Goal: Transaction & Acquisition: Purchase product/service

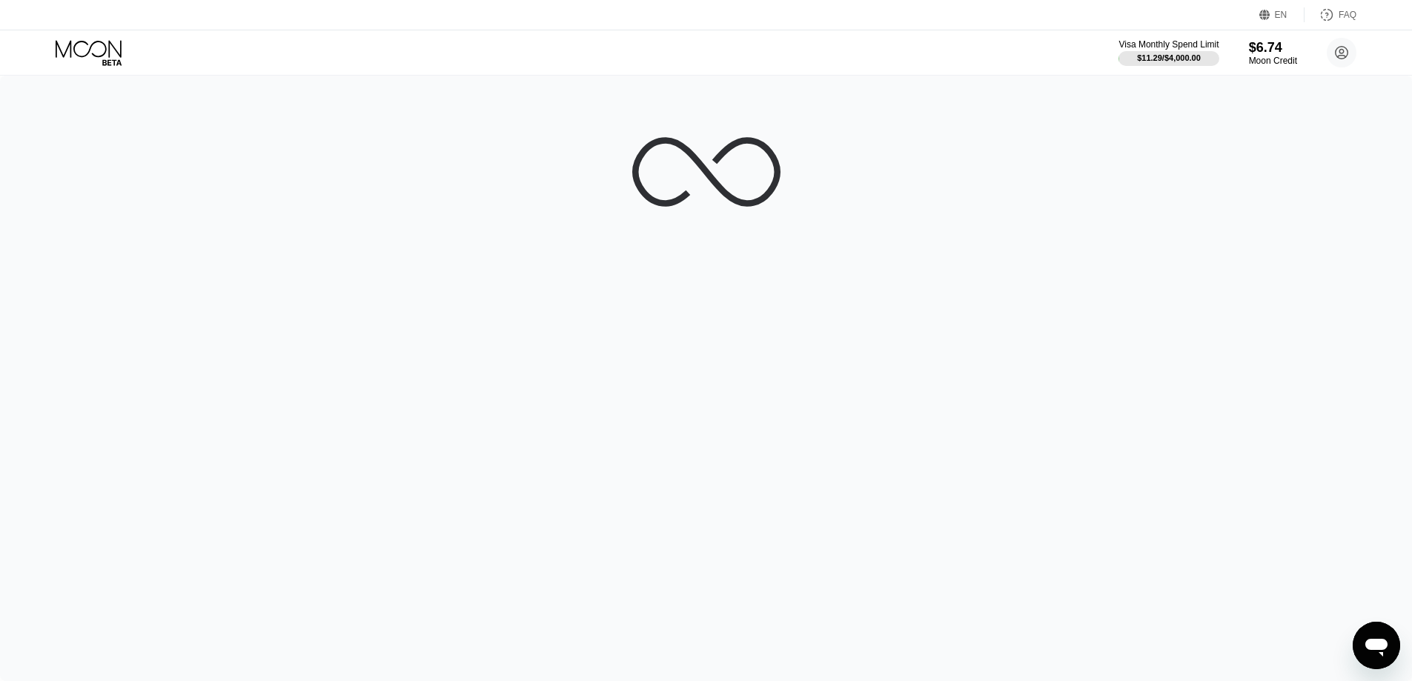
click at [1365, 645] on icon "Open messaging window" at bounding box center [1376, 645] width 27 height 27
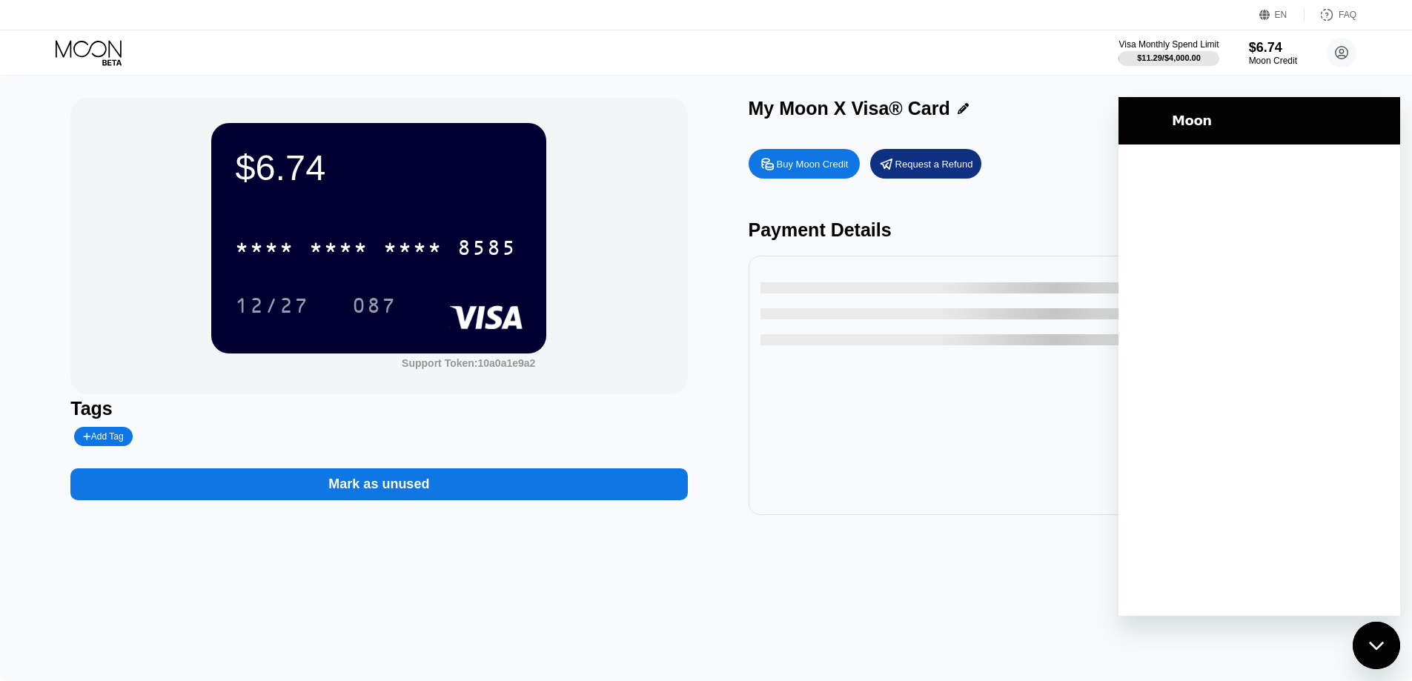
click at [157, 357] on div "$6.74 * * * * * * * * * * * * 8585 12/27 087 Support Token: 10a0a1e9a2" at bounding box center [378, 246] width 617 height 296
click at [1333, 111] on div "Moon" at bounding box center [1257, 121] width 267 height 30
click at [1161, 120] on div "Moon" at bounding box center [1275, 121] width 231 height 18
click at [1376, 643] on icon "Close messaging window" at bounding box center [1377, 646] width 16 height 10
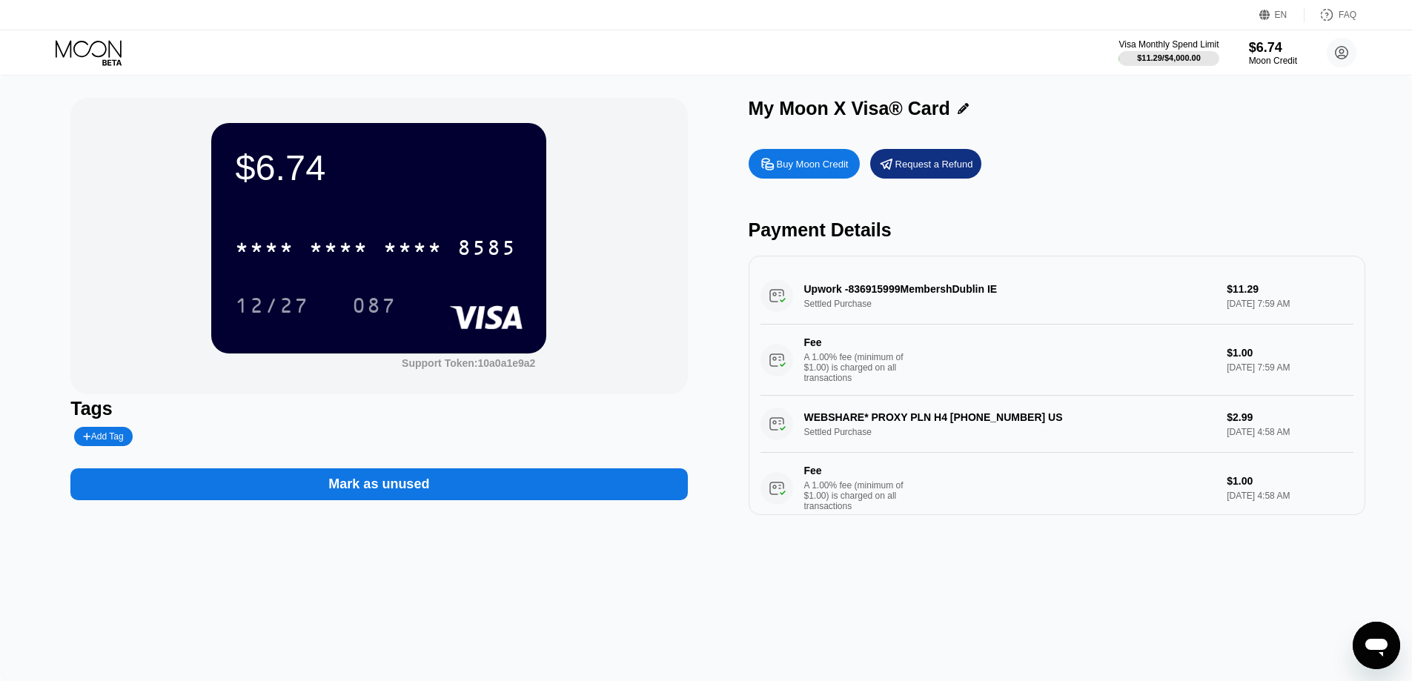
click at [806, 170] on div "Buy Moon Credit" at bounding box center [813, 164] width 72 height 13
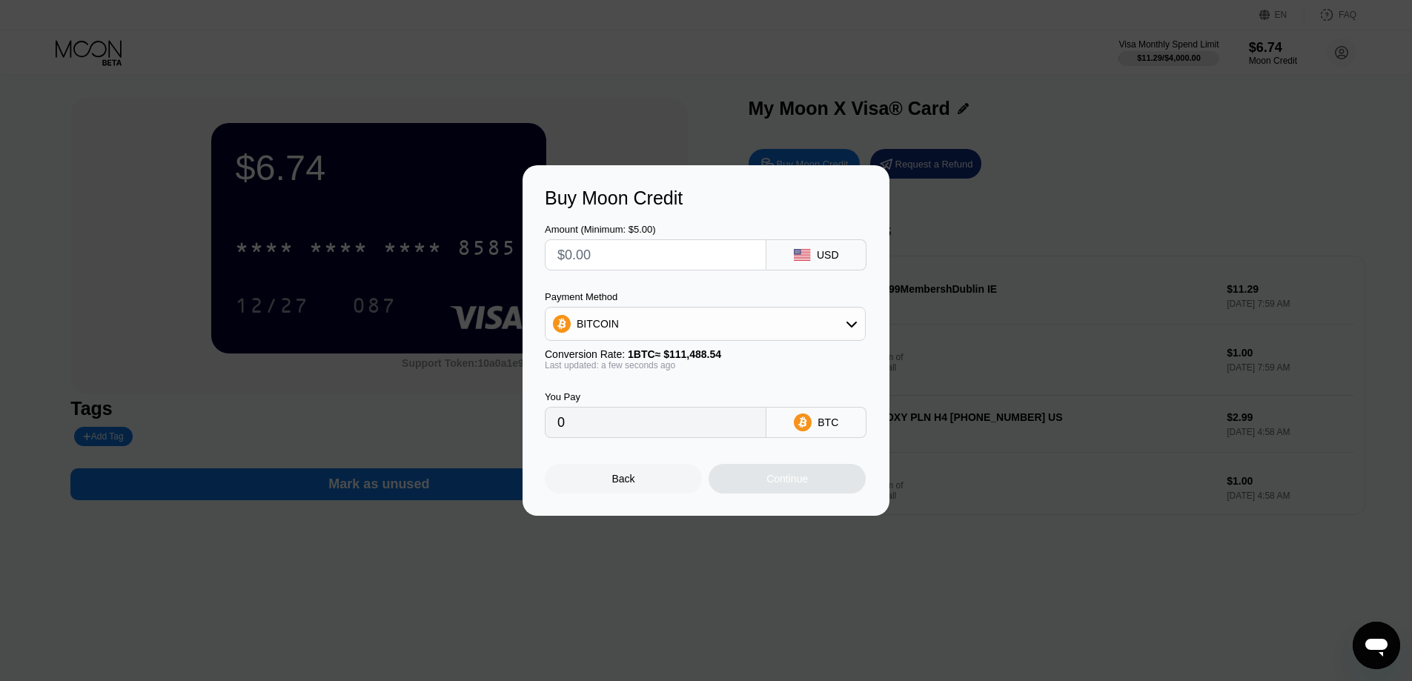
click at [697, 261] on input "text" at bounding box center [655, 255] width 196 height 30
type input "$12"
type input "0.00010764"
type input "$12"
click at [689, 297] on div "Payment Method" at bounding box center [705, 296] width 321 height 11
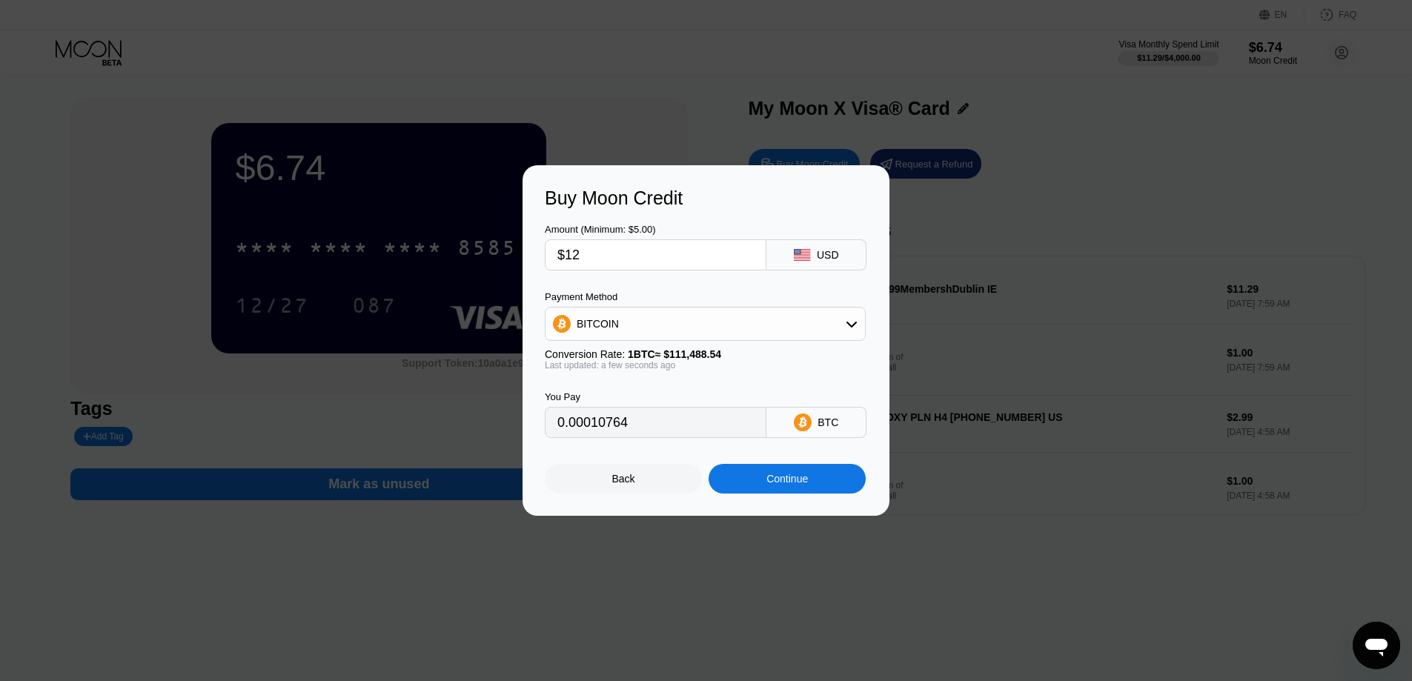
click at [683, 314] on div "BITCOIN" at bounding box center [705, 324] width 319 height 30
click at [666, 400] on div "USDT on TRON" at bounding box center [713, 397] width 279 height 12
type input "12.12"
click at [987, 557] on div at bounding box center [711, 340] width 1423 height 681
click at [625, 485] on div "Back" at bounding box center [623, 479] width 23 height 12
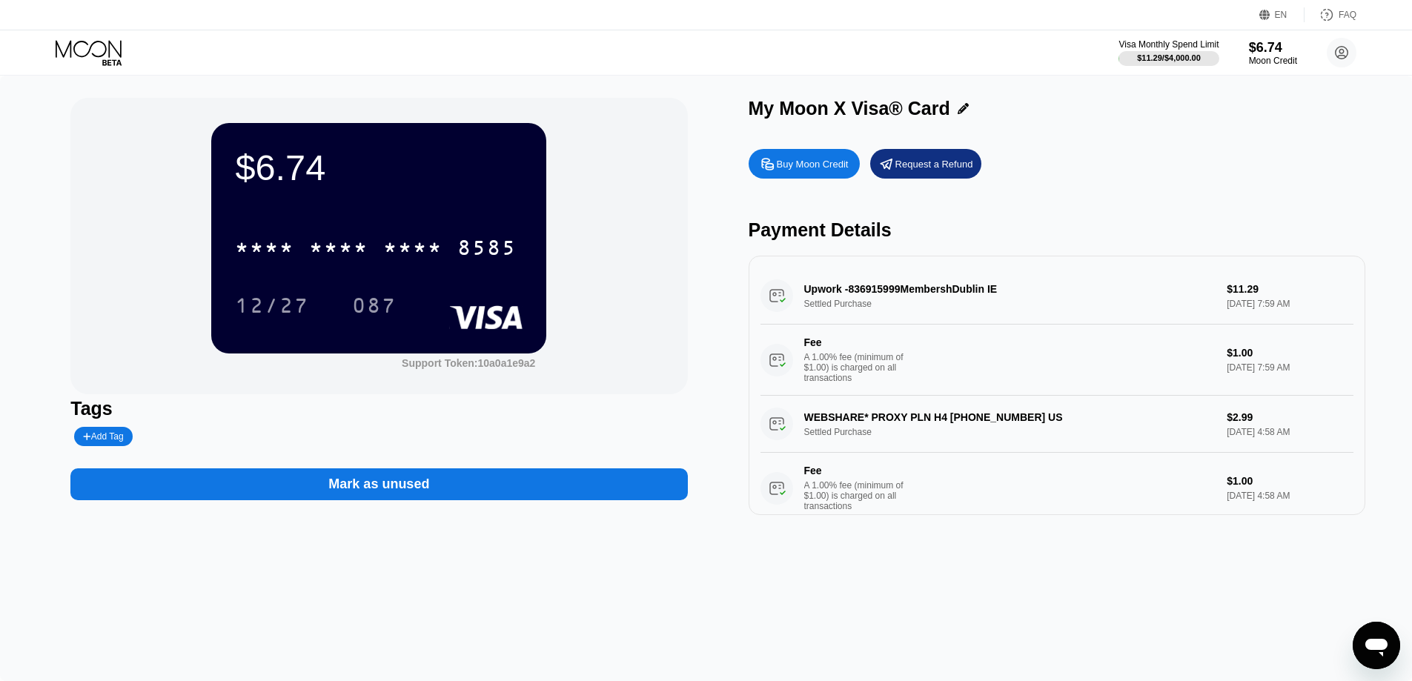
click at [95, 237] on div "$6.74 * * * * * * * * * * * * 8585 12/27 087 Support Token: 10a0a1e9a2" at bounding box center [378, 246] width 617 height 296
click at [830, 168] on div "Buy Moon Credit" at bounding box center [813, 164] width 72 height 13
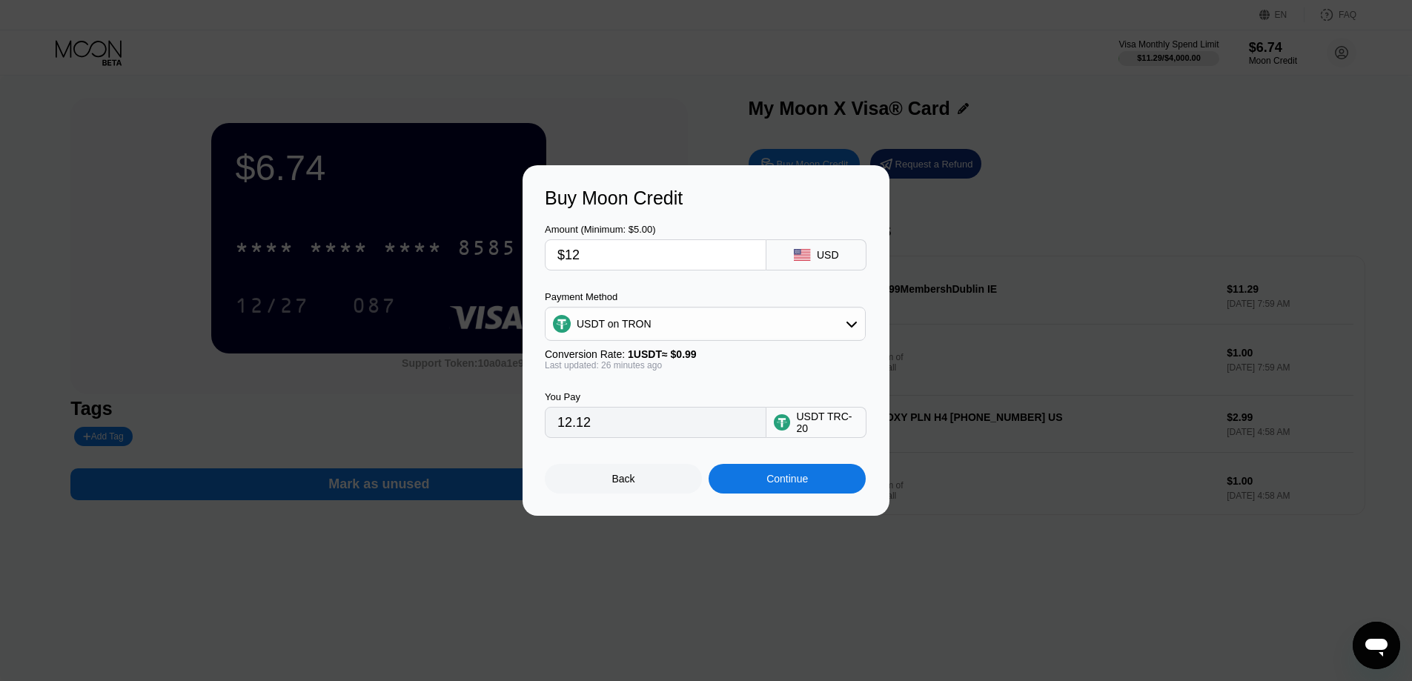
drag, startPoint x: 652, startPoint y: 256, endPoint x: 514, endPoint y: 244, distance: 139.2
click at [514, 244] on div "Buy Moon Credit Amount (Minimum: $5.00) $12 USD Payment Method USDT on TRON Con…" at bounding box center [706, 340] width 1412 height 351
type input "$15"
type input "15.15"
drag, startPoint x: 643, startPoint y: 258, endPoint x: 536, endPoint y: 250, distance: 107.8
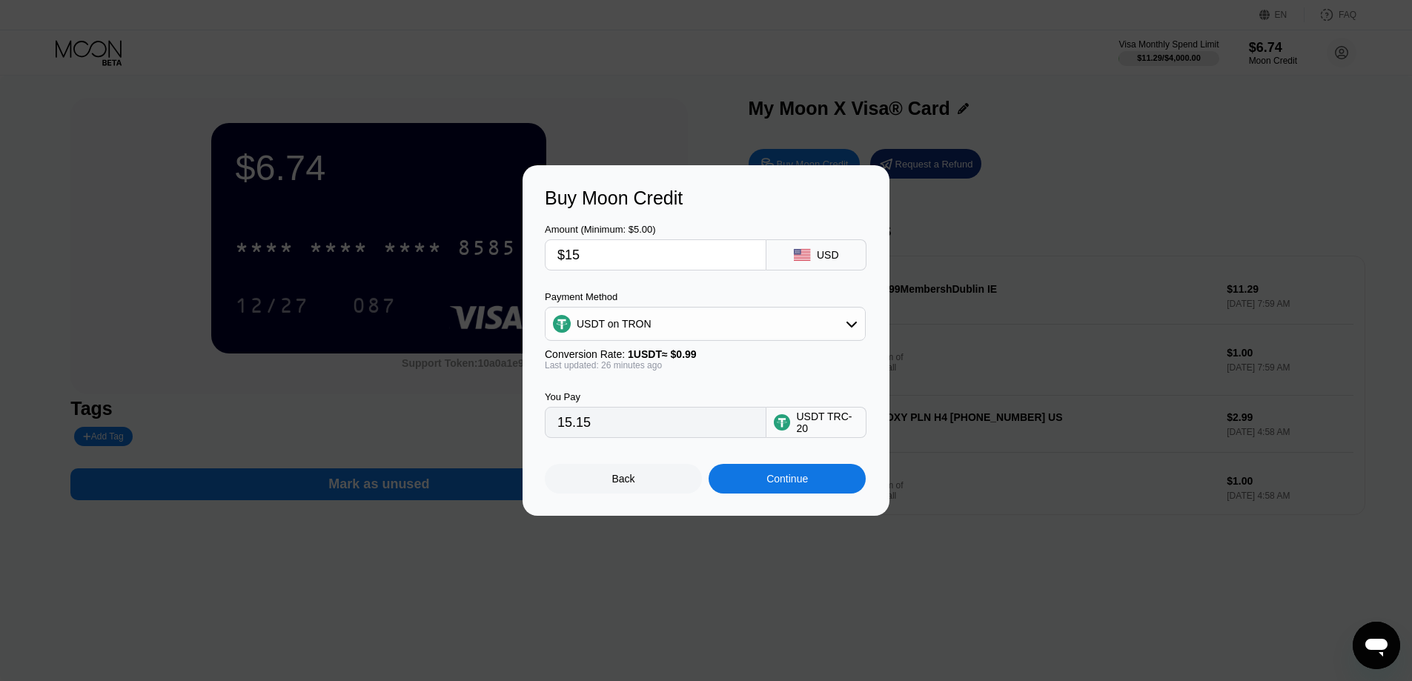
click at [536, 250] on div "Buy Moon Credit Amount (Minimum: $5.00) $15 USD Payment Method USDT on TRON Con…" at bounding box center [706, 340] width 367 height 351
click at [693, 209] on div "Amount (Minimum: $5.00) $15 USD" at bounding box center [706, 240] width 322 height 62
drag, startPoint x: 596, startPoint y: 259, endPoint x: 344, endPoint y: 210, distance: 256.9
click at [344, 210] on div "Buy Moon Credit Amount (Minimum: $5.00) $15 USD Payment Method USDT on TRON Con…" at bounding box center [706, 340] width 1412 height 351
type input "$1"
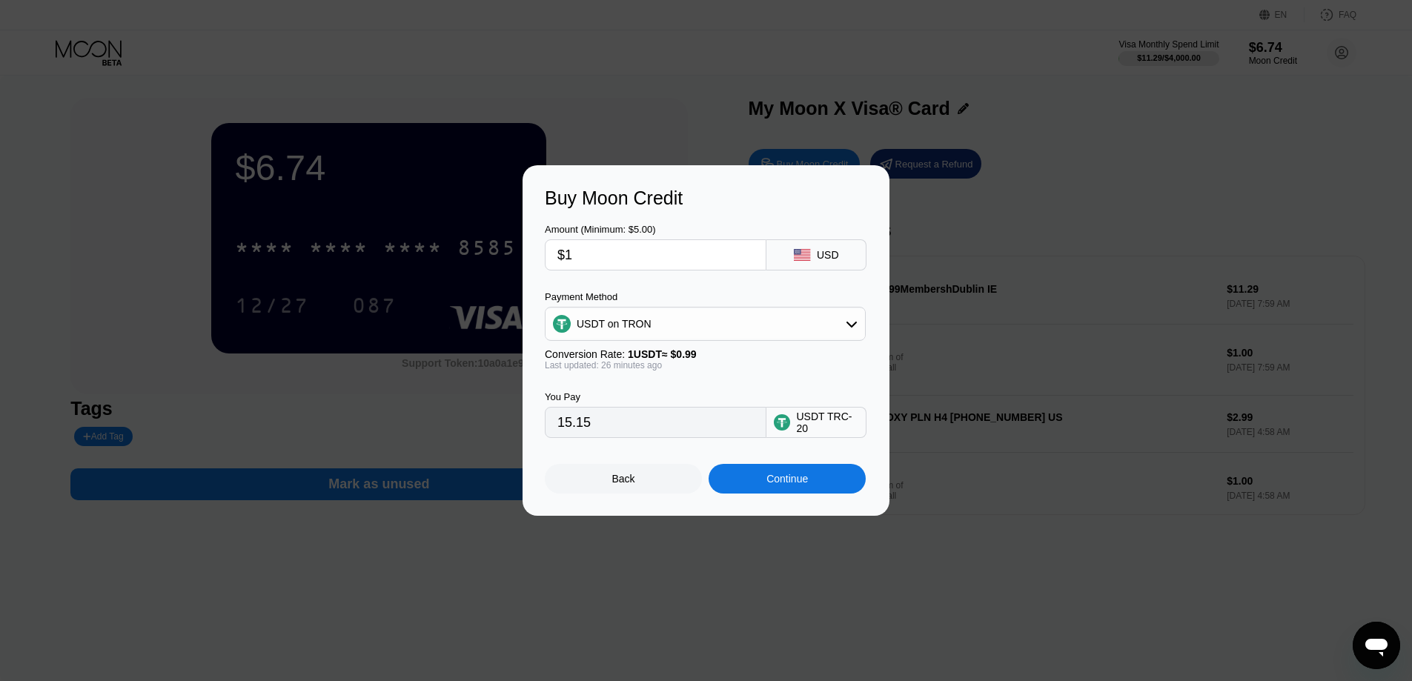
type input "1.01"
type input "$14"
type input "14.14"
type input "$14"
click at [683, 196] on div "Buy Moon Credit" at bounding box center [706, 198] width 322 height 21
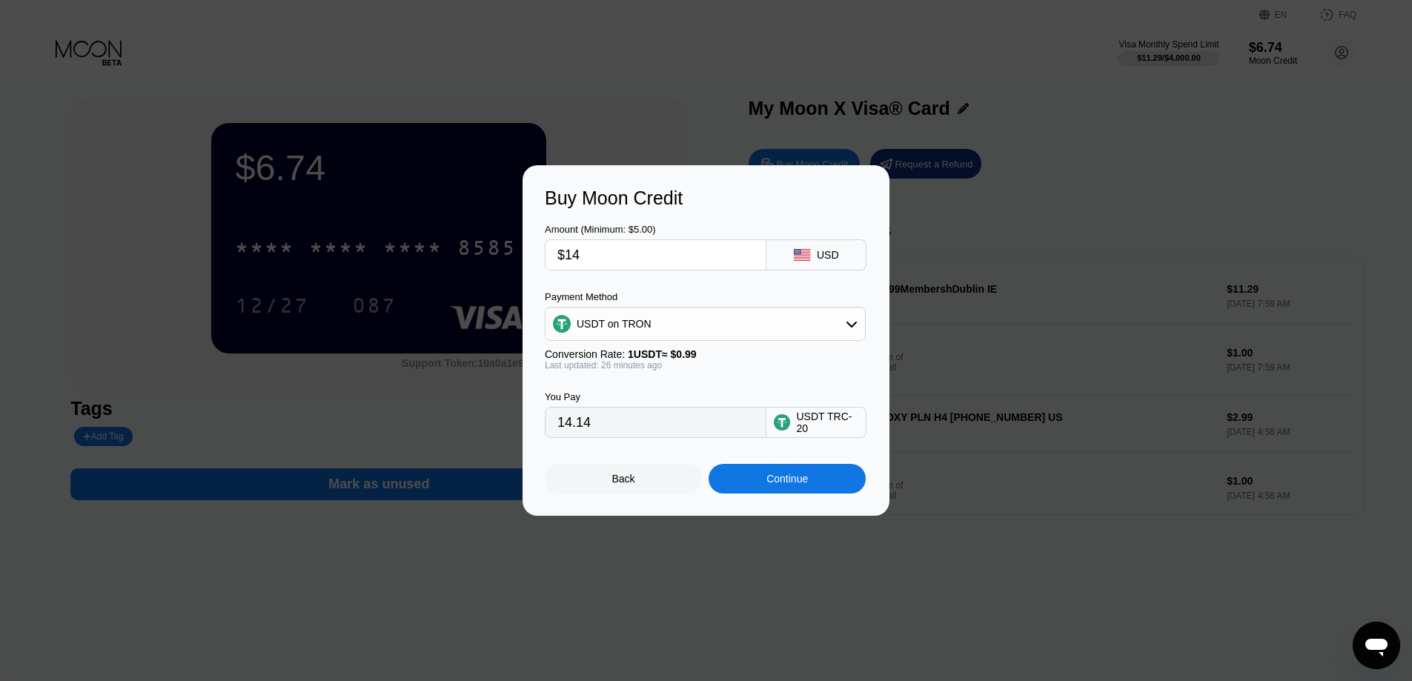
click at [759, 483] on div "Continue" at bounding box center [787, 479] width 157 height 30
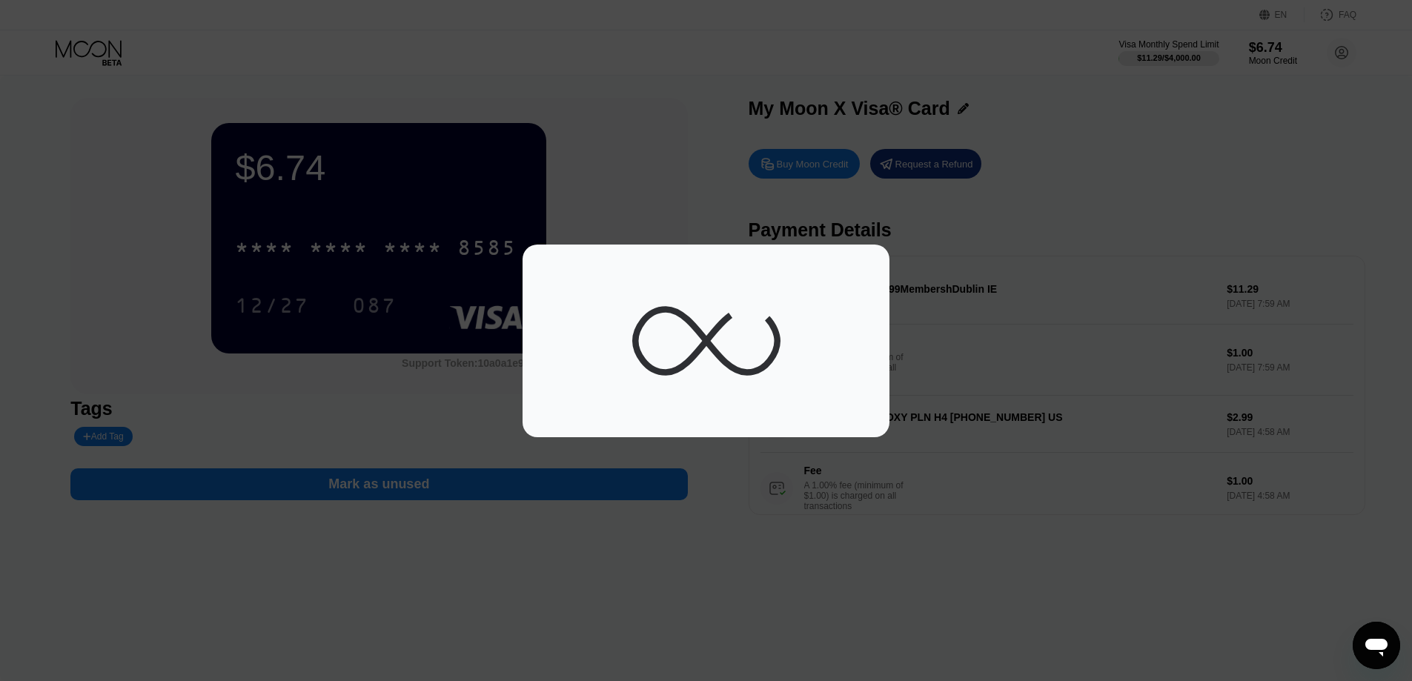
click at [986, 525] on div at bounding box center [711, 340] width 1423 height 681
drag, startPoint x: 1088, startPoint y: 569, endPoint x: 1086, endPoint y: 552, distance: 17.2
click at [1089, 569] on div at bounding box center [711, 340] width 1423 height 681
click at [935, 357] on div at bounding box center [706, 341] width 1412 height 193
drag, startPoint x: 935, startPoint y: 357, endPoint x: 606, endPoint y: 333, distance: 330.7
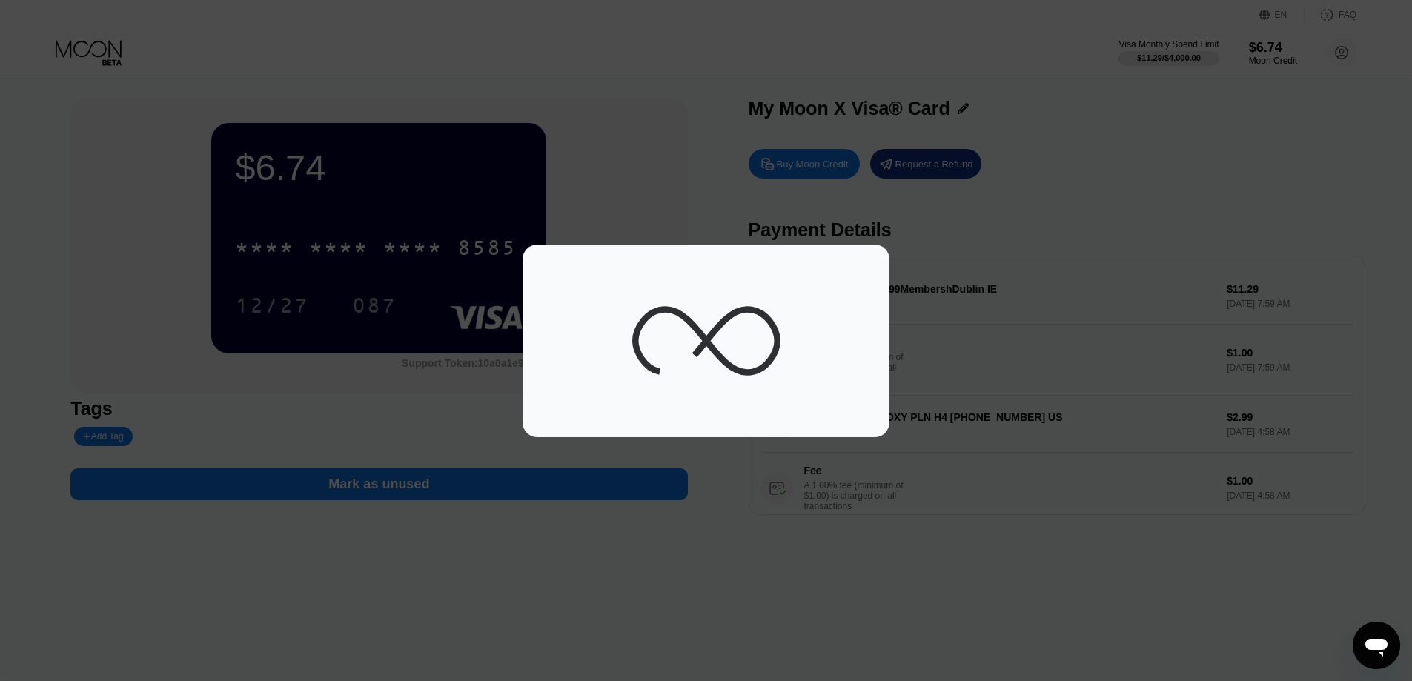
click at [751, 354] on div at bounding box center [706, 341] width 1412 height 193
click at [606, 333] on div at bounding box center [706, 341] width 322 height 148
drag, startPoint x: 606, startPoint y: 333, endPoint x: 572, endPoint y: 335, distance: 33.4
click at [598, 335] on div at bounding box center [706, 341] width 322 height 148
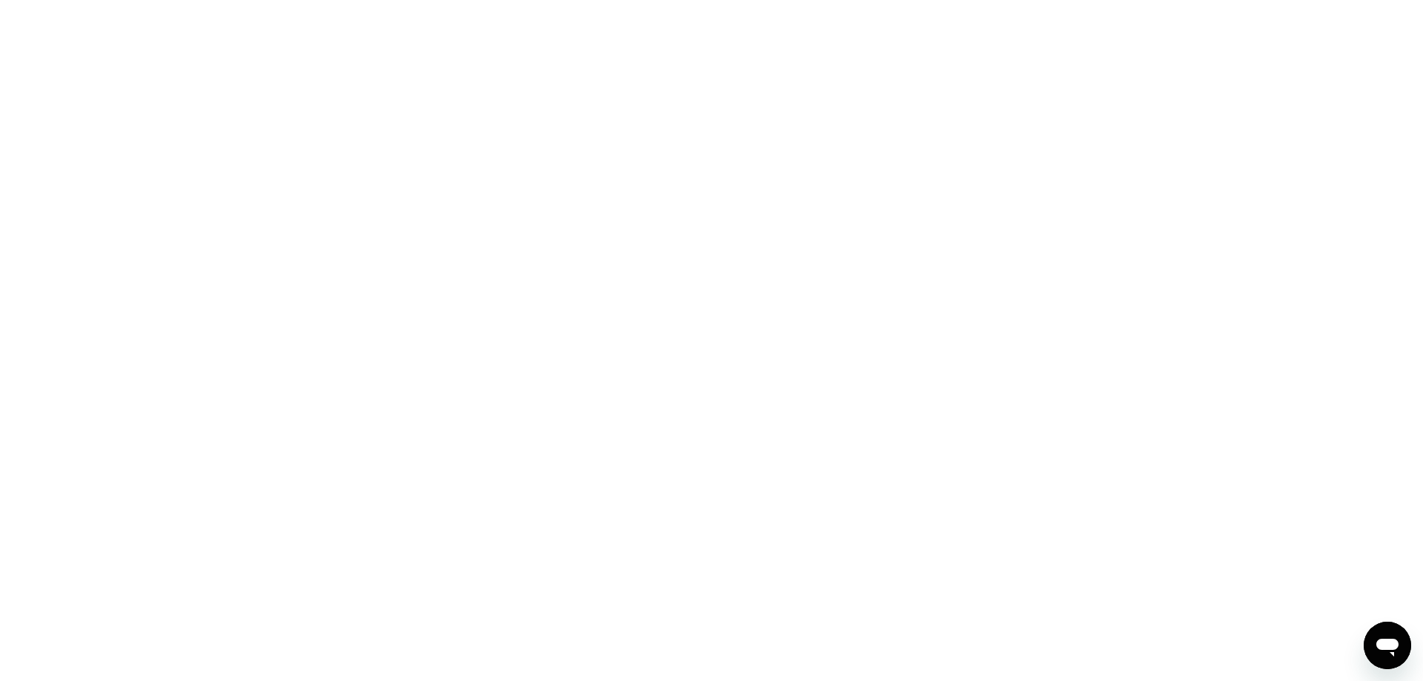
drag, startPoint x: 1201, startPoint y: 483, endPoint x: 557, endPoint y: 59, distance: 771.3
click at [1176, 468] on div at bounding box center [711, 340] width 1423 height 681
click at [368, 105] on div at bounding box center [711, 340] width 1423 height 681
drag, startPoint x: 368, startPoint y: 105, endPoint x: 780, endPoint y: 277, distance: 445.9
click at [377, 112] on div at bounding box center [711, 340] width 1423 height 681
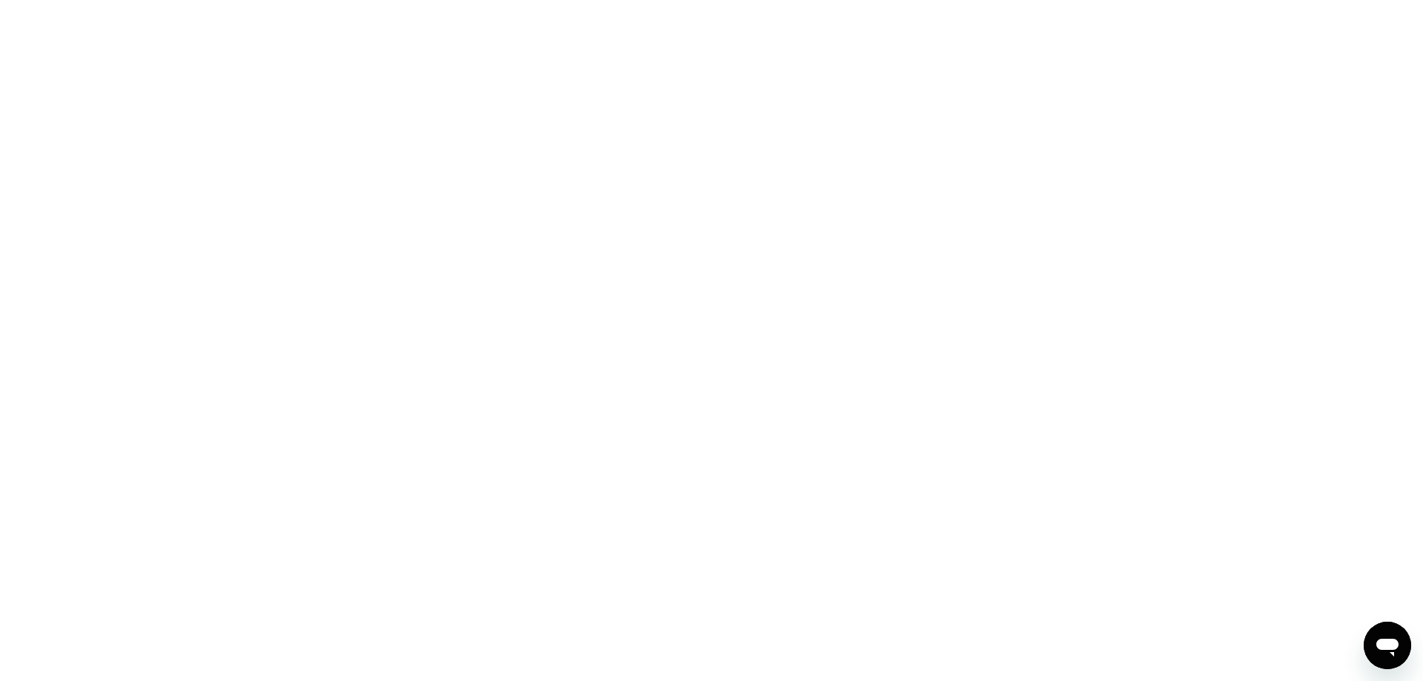
drag, startPoint x: 1419, startPoint y: 640, endPoint x: 44, endPoint y: 16, distance: 1510.9
click at [1419, 640] on div at bounding box center [711, 340] width 1423 height 681
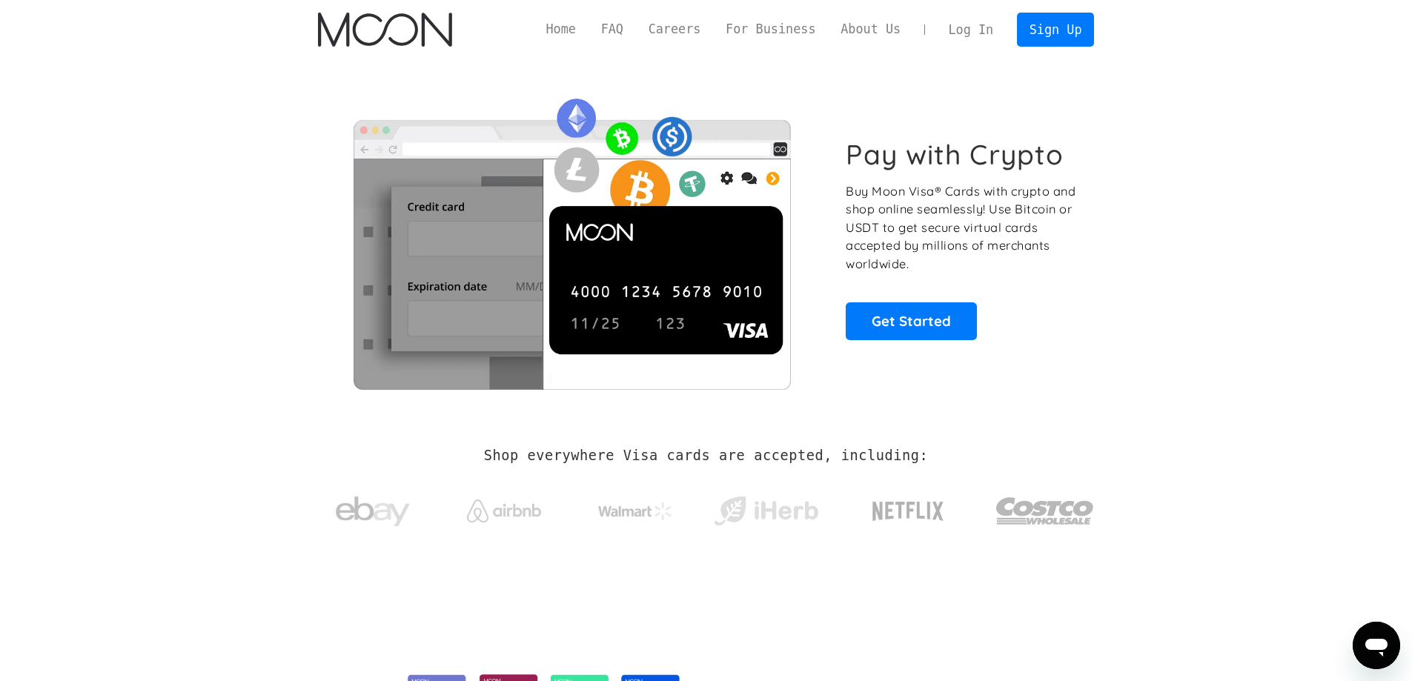
click at [1259, 290] on section "Pay with Crypto Buy Moon Visa® Cards with crypto and shop online seamlessly! Us…" at bounding box center [706, 238] width 1412 height 359
click at [986, 30] on link "Log In" at bounding box center [971, 29] width 70 height 33
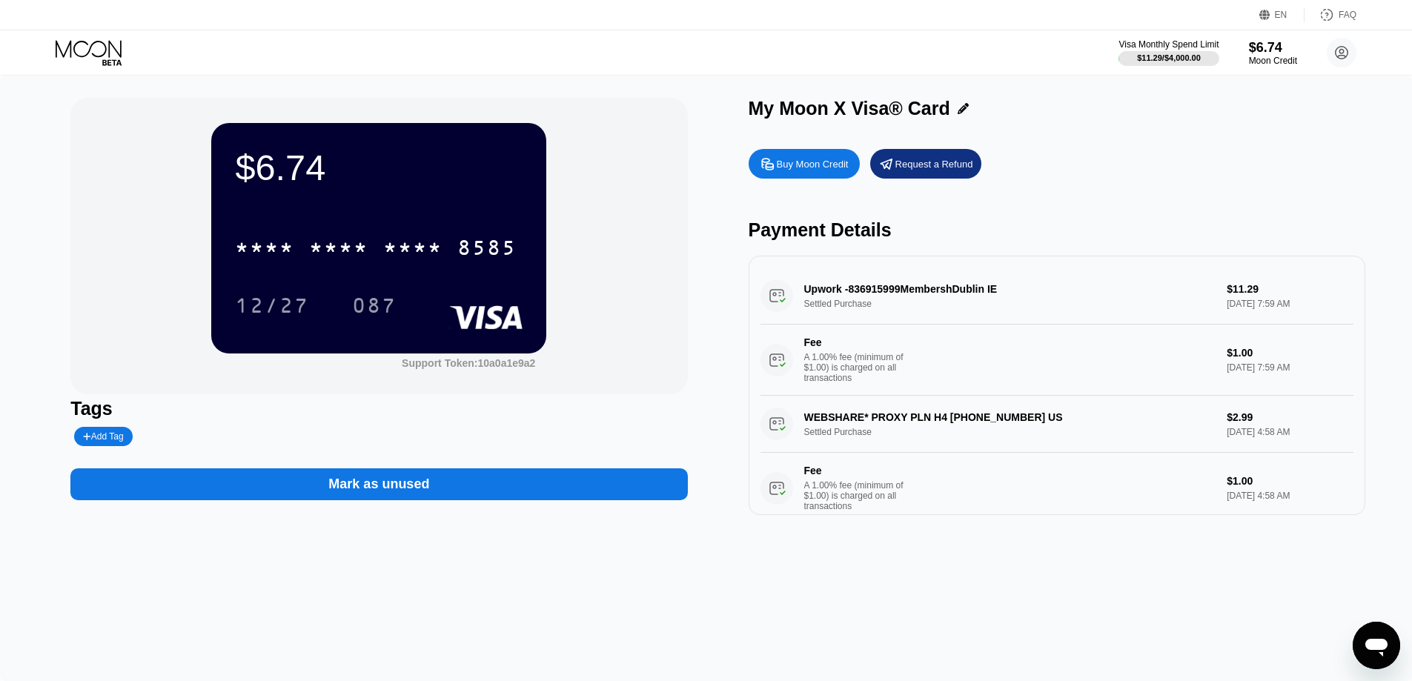
click at [815, 175] on div "Buy Moon Credit" at bounding box center [804, 164] width 111 height 30
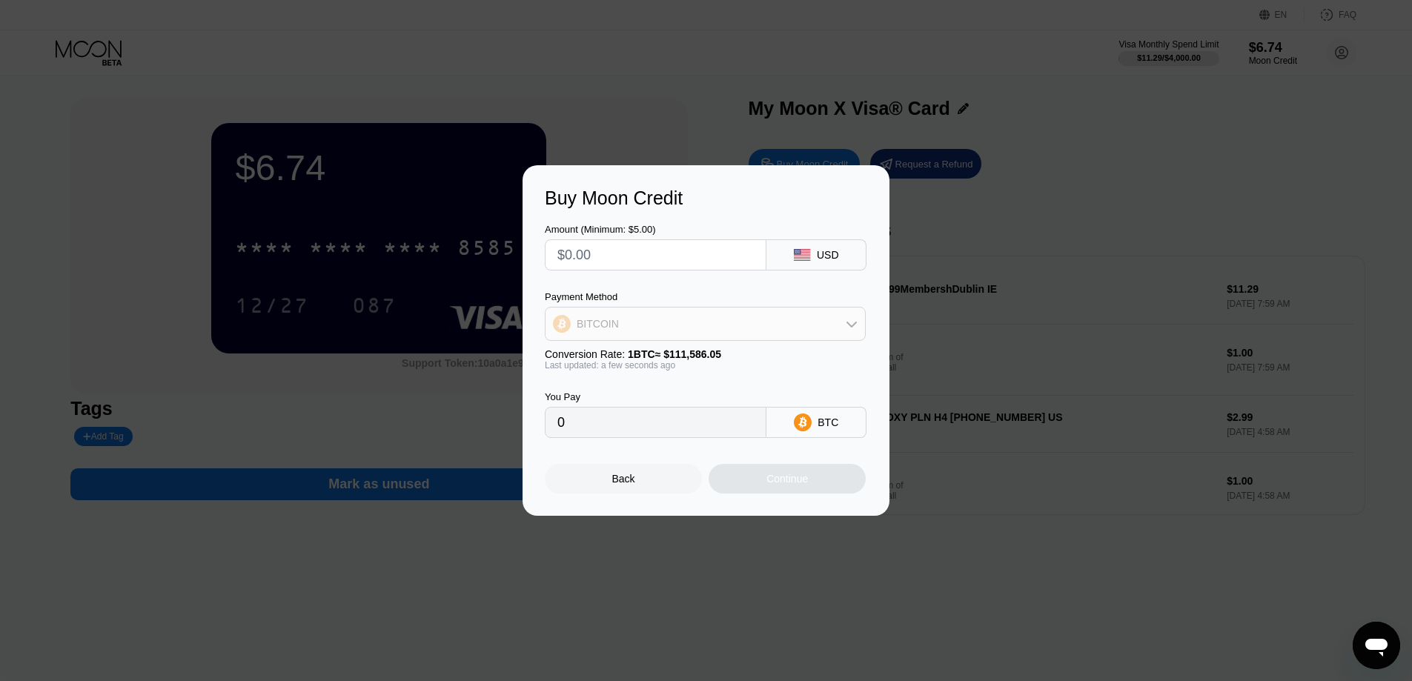
click at [686, 314] on div "BITCOIN" at bounding box center [705, 324] width 319 height 30
click at [644, 402] on span "USDT on TRON" at bounding box center [617, 397] width 75 height 12
type input "0.00"
click at [647, 272] on div "Amount (Minimum: $5.00) USD Payment Method USDT on TRON Conversion Rate: 1 USDT…" at bounding box center [706, 323] width 322 height 229
click at [656, 247] on input "text" at bounding box center [655, 255] width 196 height 30
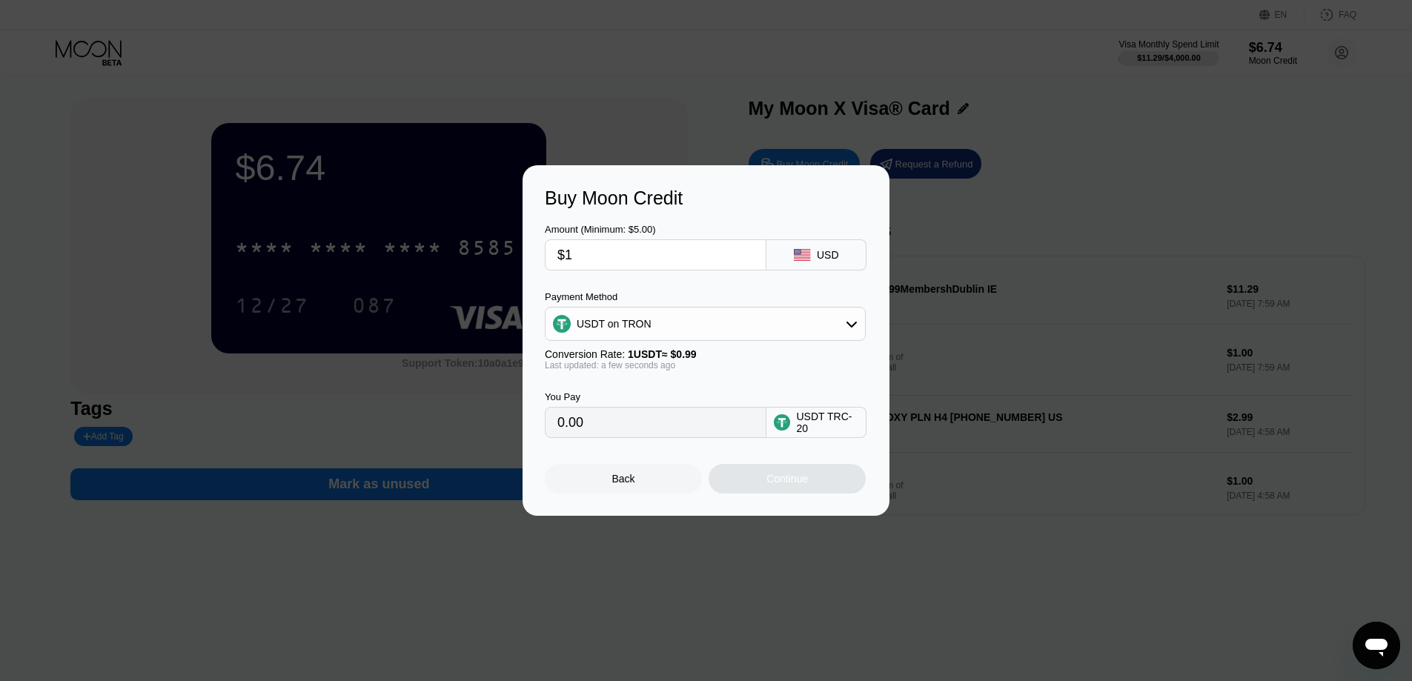
type input "$14"
type input "14.14"
type input "$1"
type input "1.01"
type input "$13"
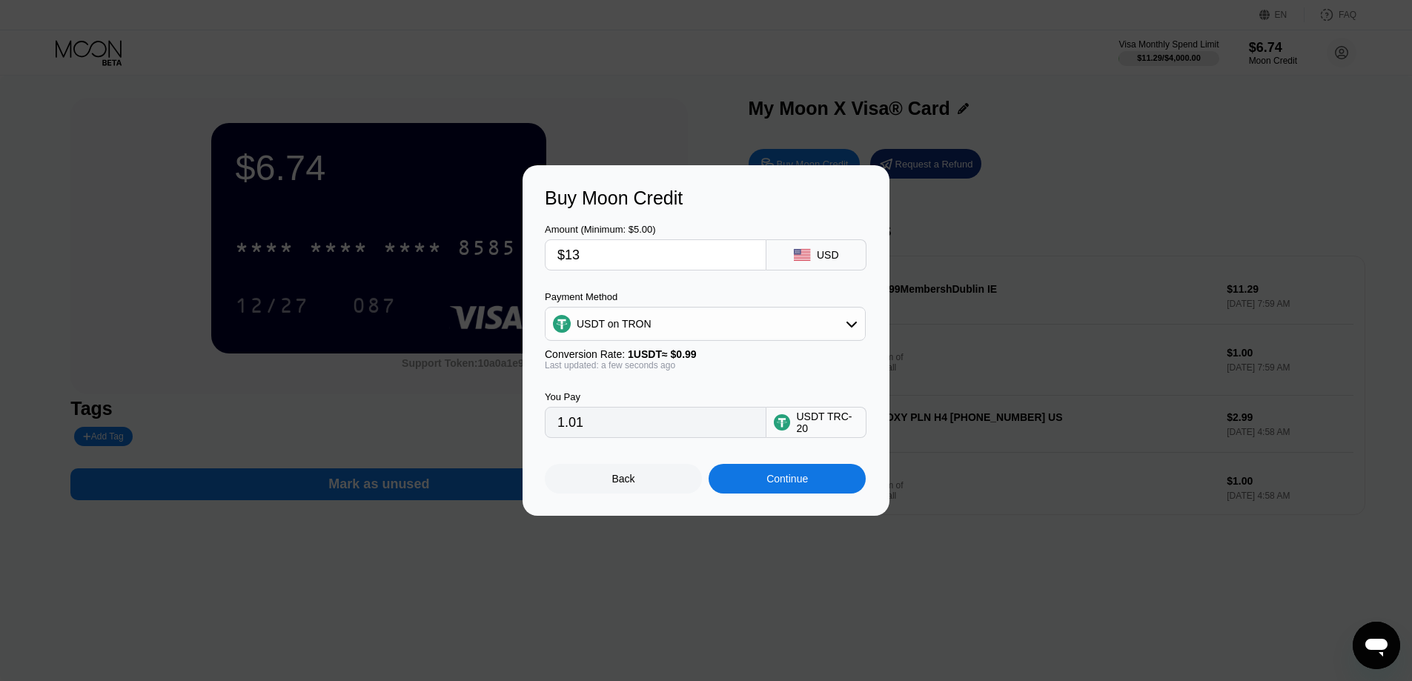
type input "13.13"
click at [616, 422] on input "13.13" at bounding box center [655, 423] width 196 height 30
click at [620, 256] on input "$13" at bounding box center [655, 255] width 196 height 30
type input "$1"
type input "1.01"
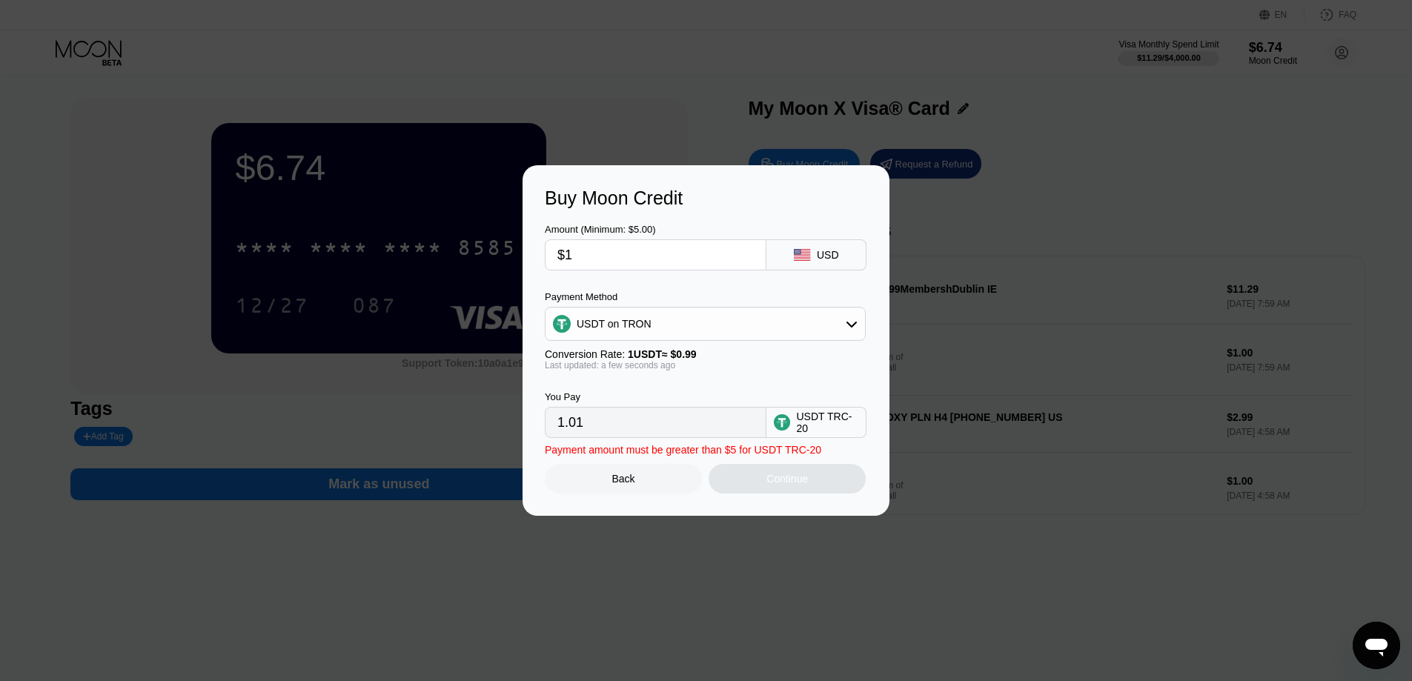
type input "$13"
type input "13.13"
click at [789, 485] on div "Continue" at bounding box center [787, 479] width 42 height 12
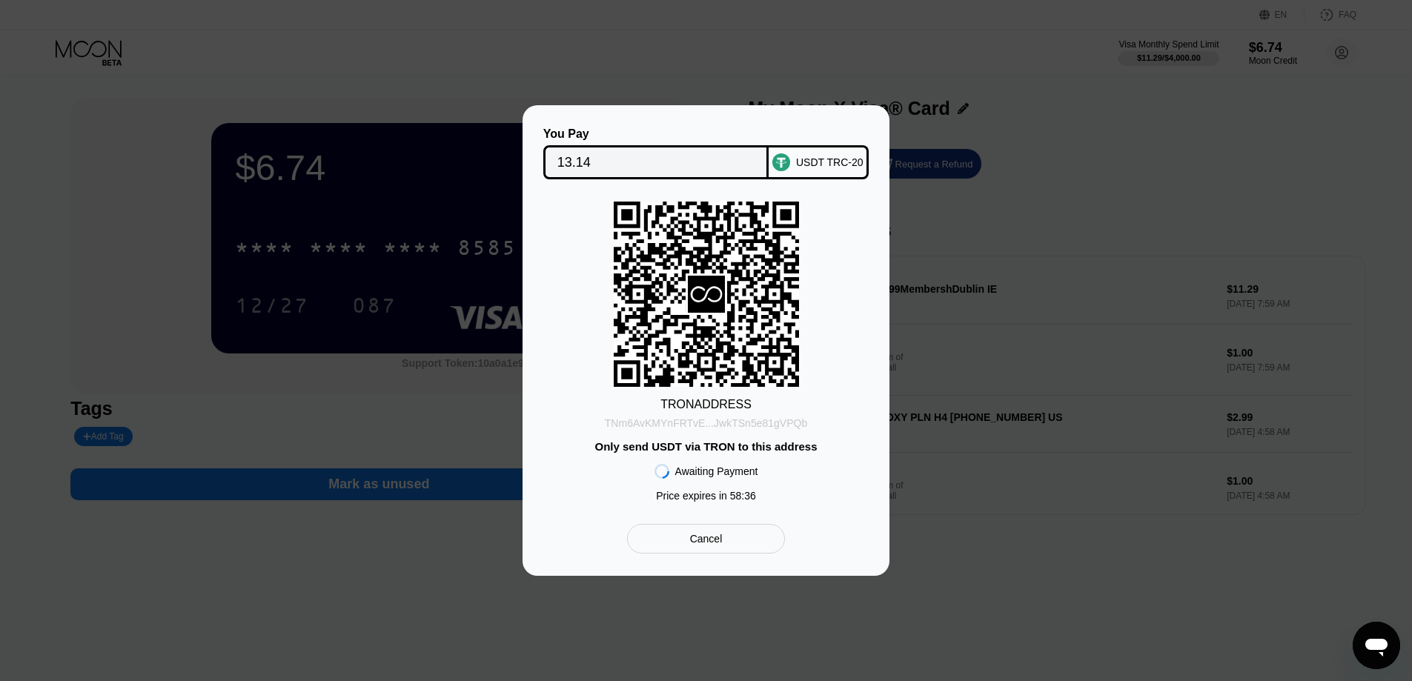
click at [780, 424] on div "TNm6AvKMYnFRTvE...JwkTSn5e81gVPQb" at bounding box center [706, 423] width 202 height 12
click at [713, 422] on div "TNm6AvKMYnFRTvE...JwkTSn5e81gVPQb" at bounding box center [706, 423] width 202 height 12
click at [766, 420] on div "TNm6AvKMYnFRTvE...JwkTSn5e81gVPQb" at bounding box center [706, 423] width 202 height 12
click at [726, 426] on div "TNm6AvKMYnFRTvE...JwkTSn5e81gVPQb" at bounding box center [706, 423] width 202 height 12
click at [699, 429] on div "TNm6AvKMYnFRTvE...JwkTSn5e81gVPQb" at bounding box center [706, 423] width 202 height 12
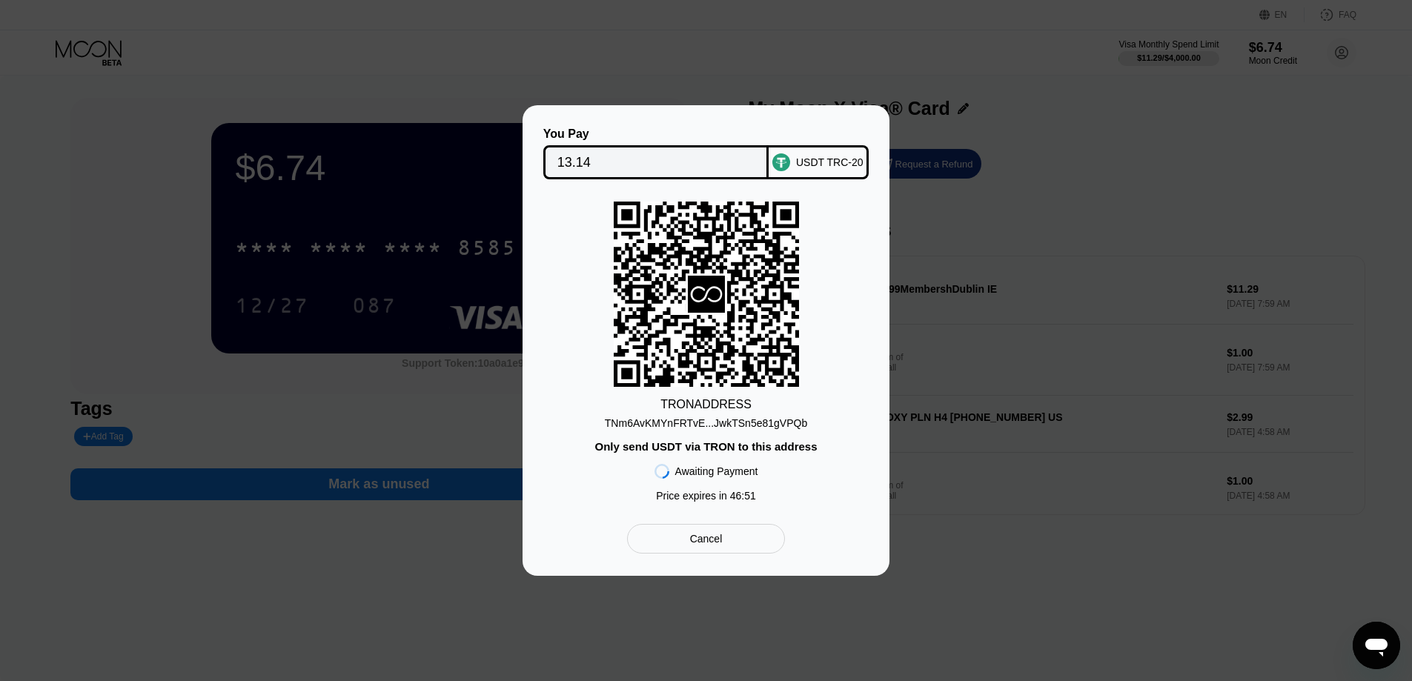
click at [711, 298] on icon at bounding box center [706, 294] width 32 height 16
click at [405, 248] on div "You Pay 13.14 USDT TRC-20 TRON ADDRESS TNm6AvKMYnFRTvE...JwkTSn5e81gVPQb Only s…" at bounding box center [706, 340] width 1412 height 471
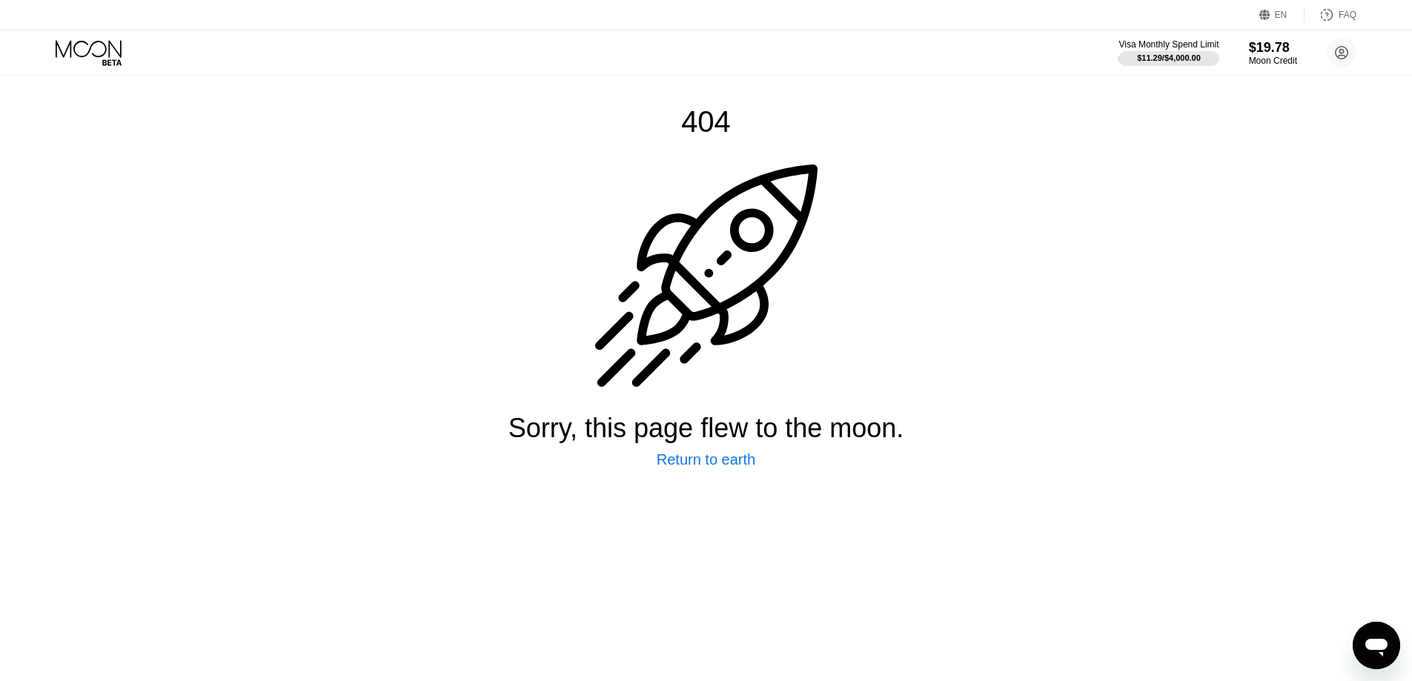
click at [105, 57] on icon at bounding box center [90, 53] width 69 height 26
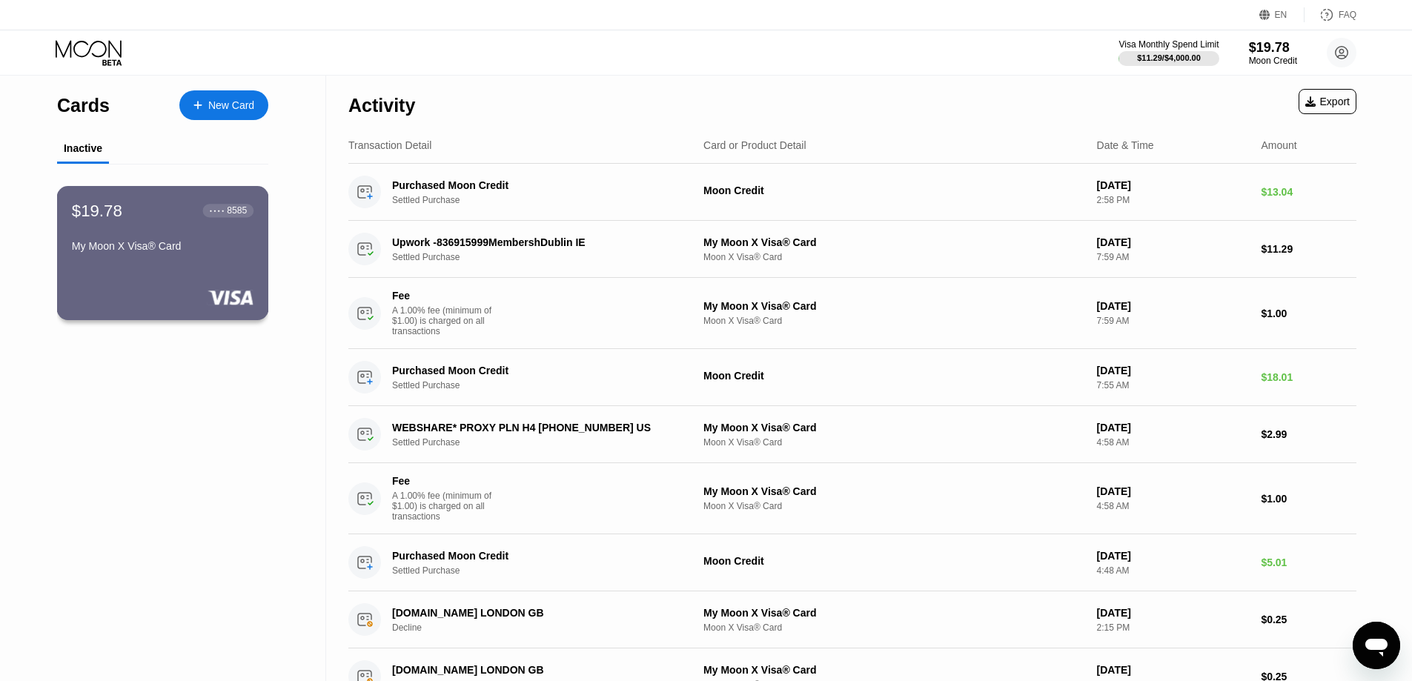
click at [171, 231] on div "$19.78 ● ● ● ● 8585 My Moon X Visa® Card" at bounding box center [163, 229] width 182 height 57
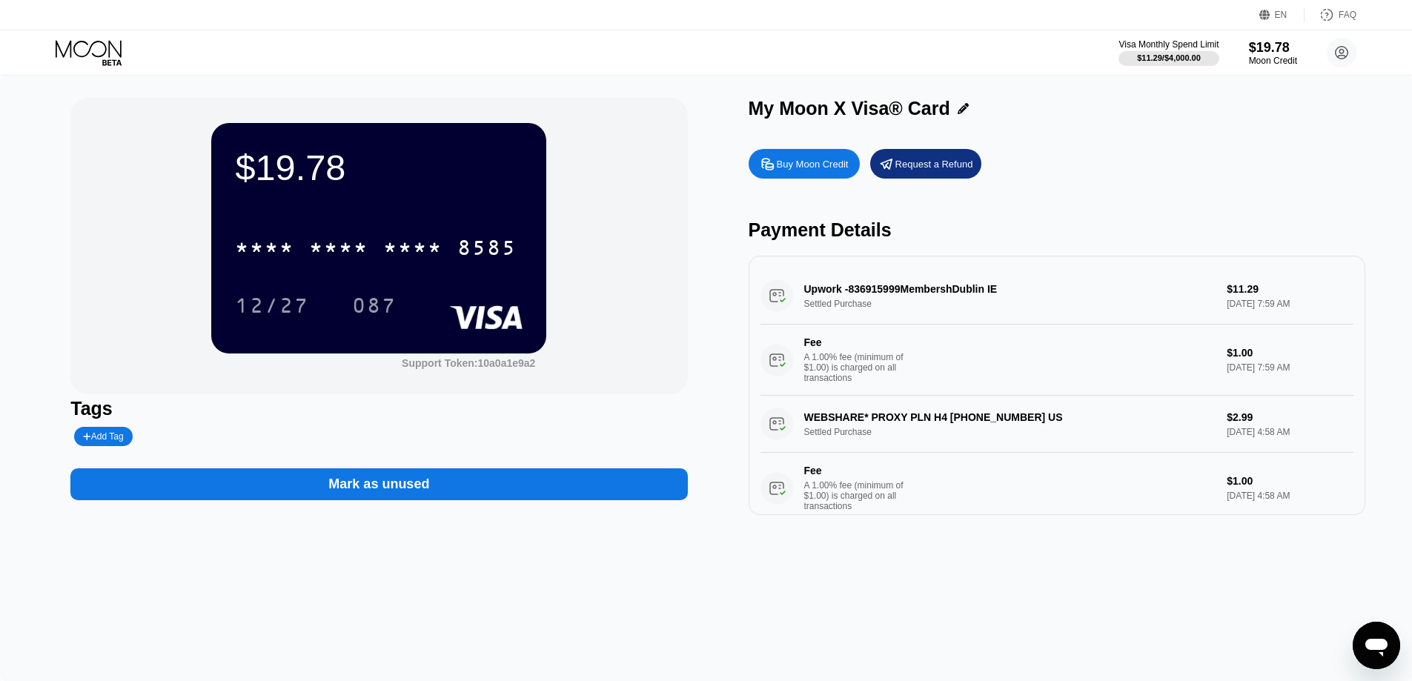
click at [855, 598] on div "$19.78 * * * * * * * * * * * * 8585 12/27 087 Support Token: 10a0a1e9a2 Tags Ad…" at bounding box center [706, 379] width 1412 height 606
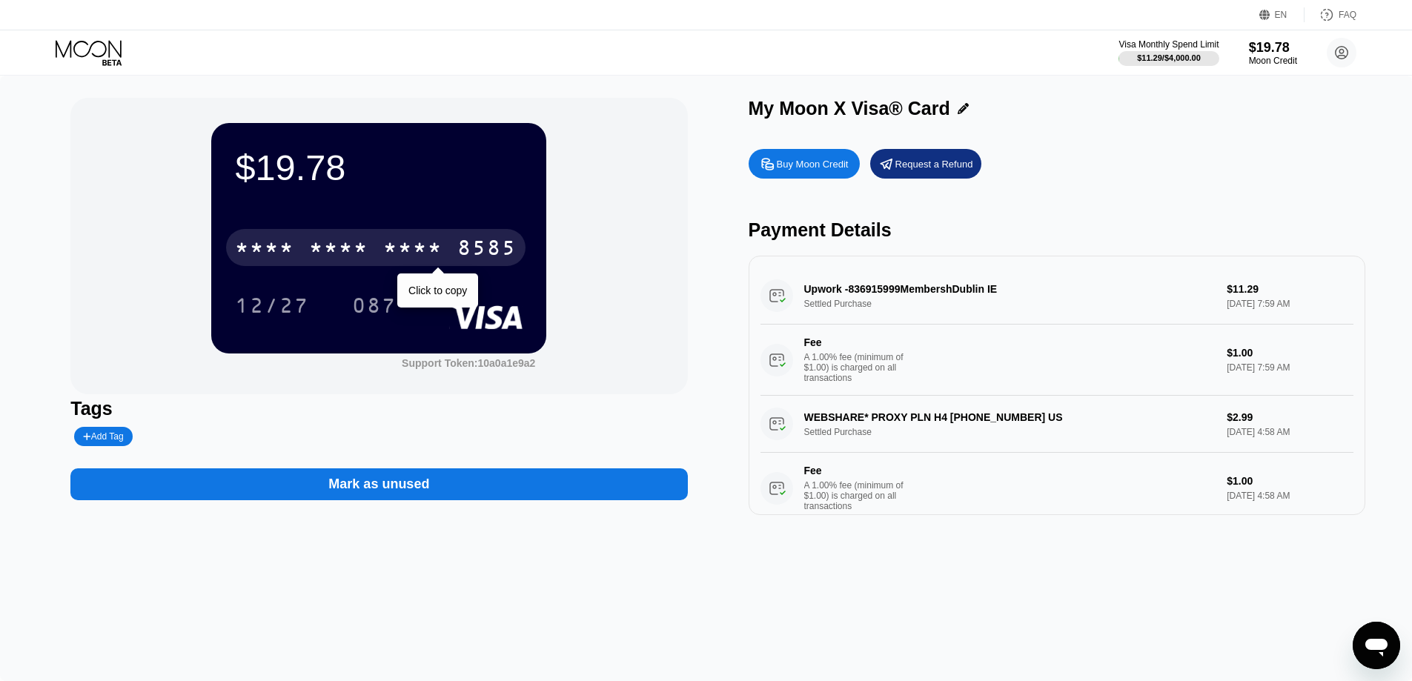
click at [497, 241] on div "8585" at bounding box center [486, 250] width 59 height 24
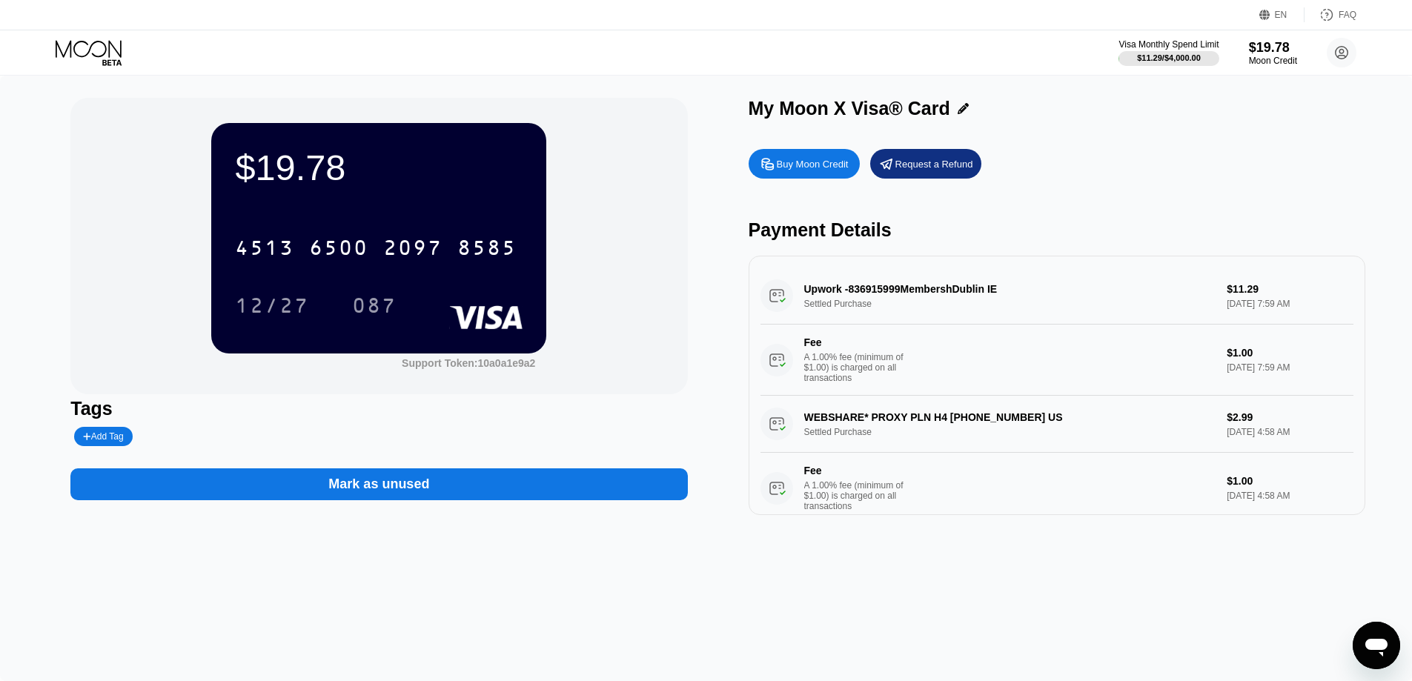
drag, startPoint x: 377, startPoint y: 302, endPoint x: 387, endPoint y: 297, distance: 11.6
click at [384, 298] on div "087" at bounding box center [374, 308] width 44 height 24
click at [273, 310] on div "12/27" at bounding box center [272, 308] width 74 height 24
click at [428, 249] on div "2097" at bounding box center [412, 250] width 59 height 24
click at [937, 165] on div "Request a Refund" at bounding box center [934, 164] width 78 height 13
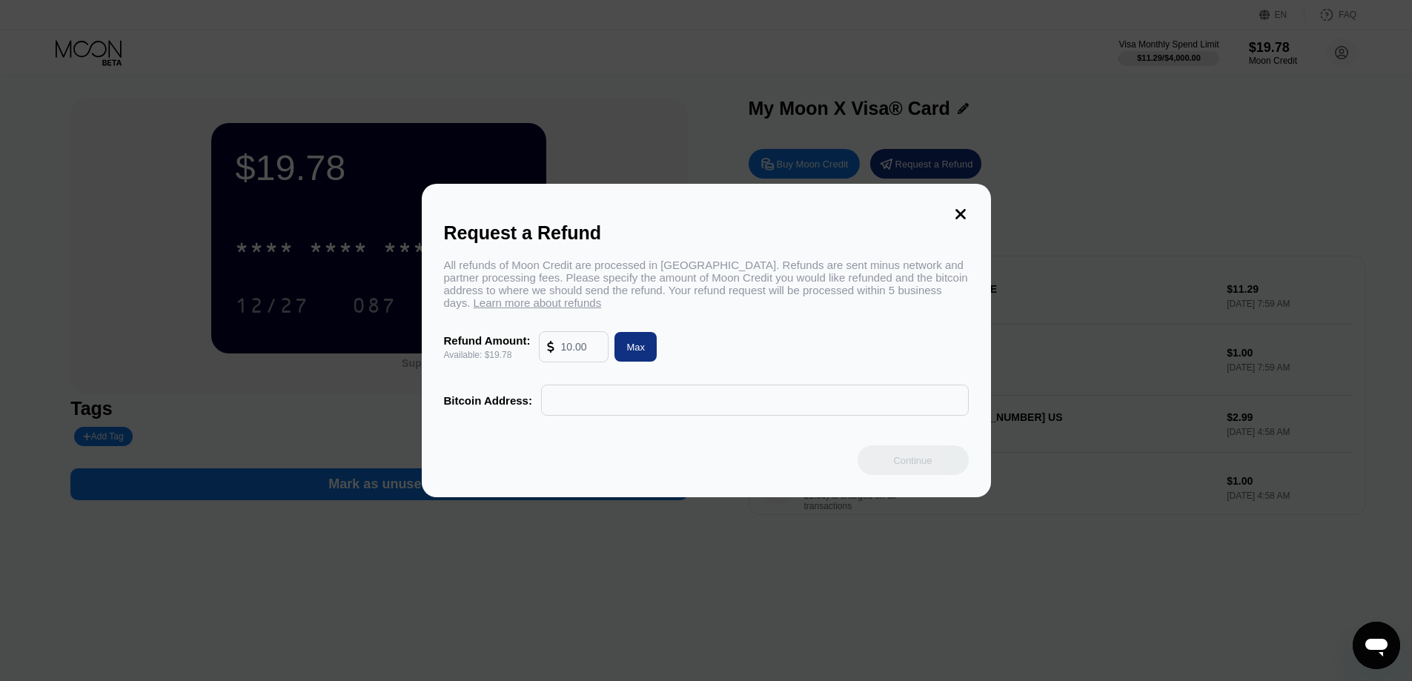
drag, startPoint x: 576, startPoint y: 358, endPoint x: 531, endPoint y: 359, distance: 44.5
click at [531, 359] on div "Refund Amount: Available: $19.78 Max" at bounding box center [706, 346] width 525 height 31
click at [589, 410] on input "text" at bounding box center [754, 400] width 411 height 30
drag, startPoint x: 511, startPoint y: 414, endPoint x: 503, endPoint y: 411, distance: 8.3
click at [508, 414] on div "Bitcoin Address:" at bounding box center [706, 400] width 525 height 31
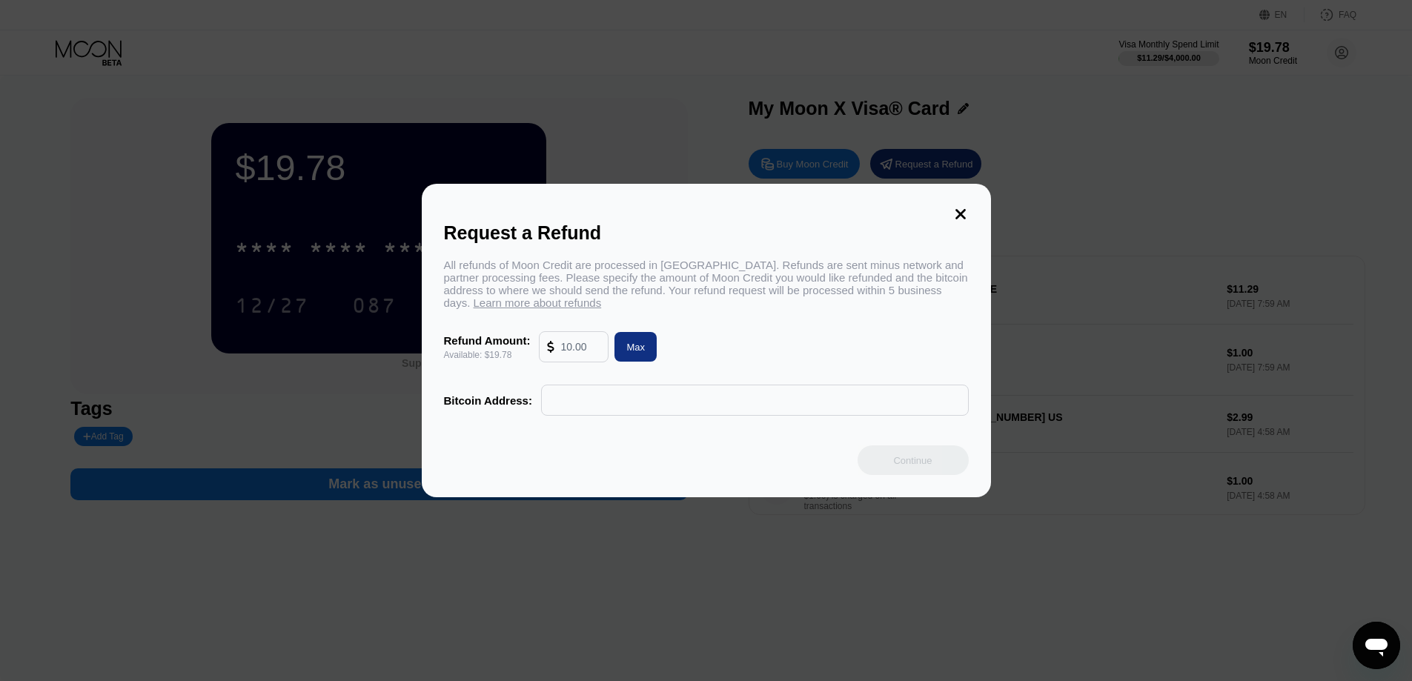
click at [503, 407] on div "Bitcoin Address:" at bounding box center [488, 400] width 88 height 13
click at [946, 210] on div "Request a Refund All refunds of Moon Credit are processed in Bitcoin. Refunds a…" at bounding box center [706, 341] width 569 height 314
click at [953, 211] on icon at bounding box center [960, 214] width 16 height 16
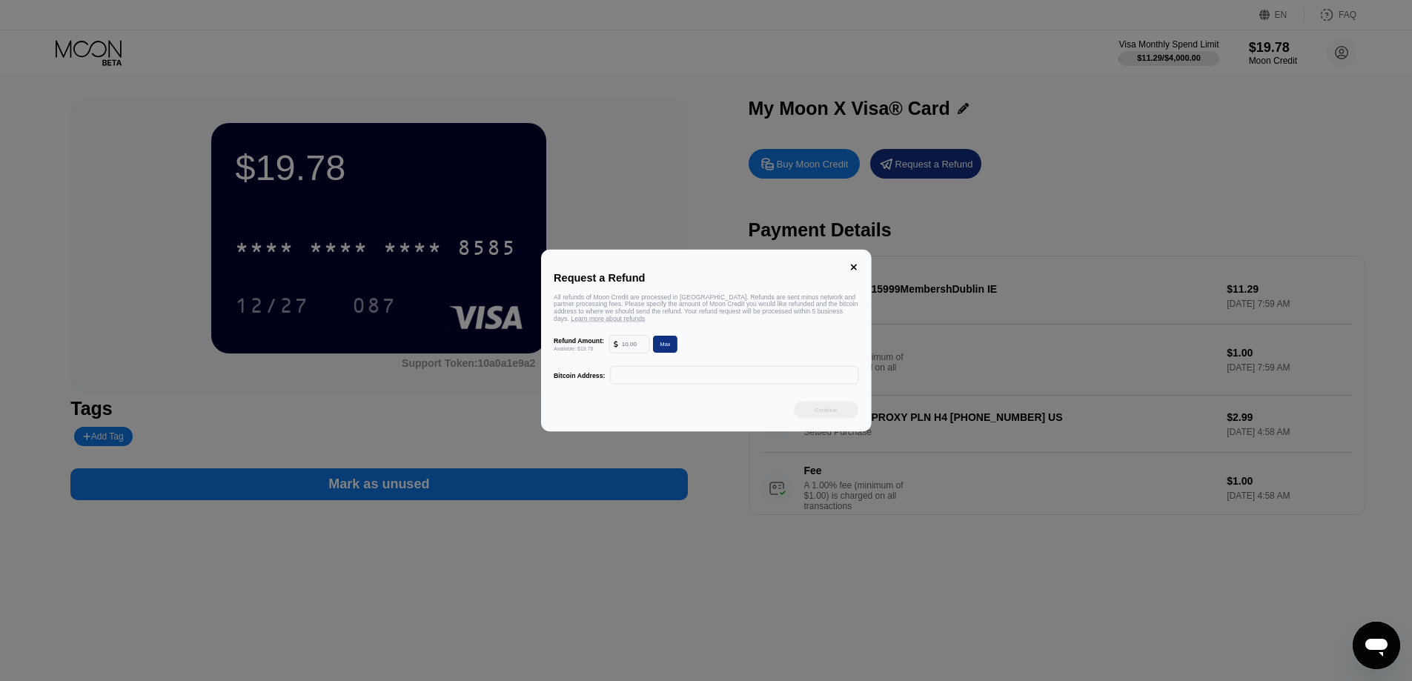
click at [953, 211] on div "Request a Refund All refunds of Moon Credit are processed in Bitcoin. Refunds a…" at bounding box center [706, 340] width 1412 height 681
click at [1074, 142] on div at bounding box center [711, 340] width 1423 height 681
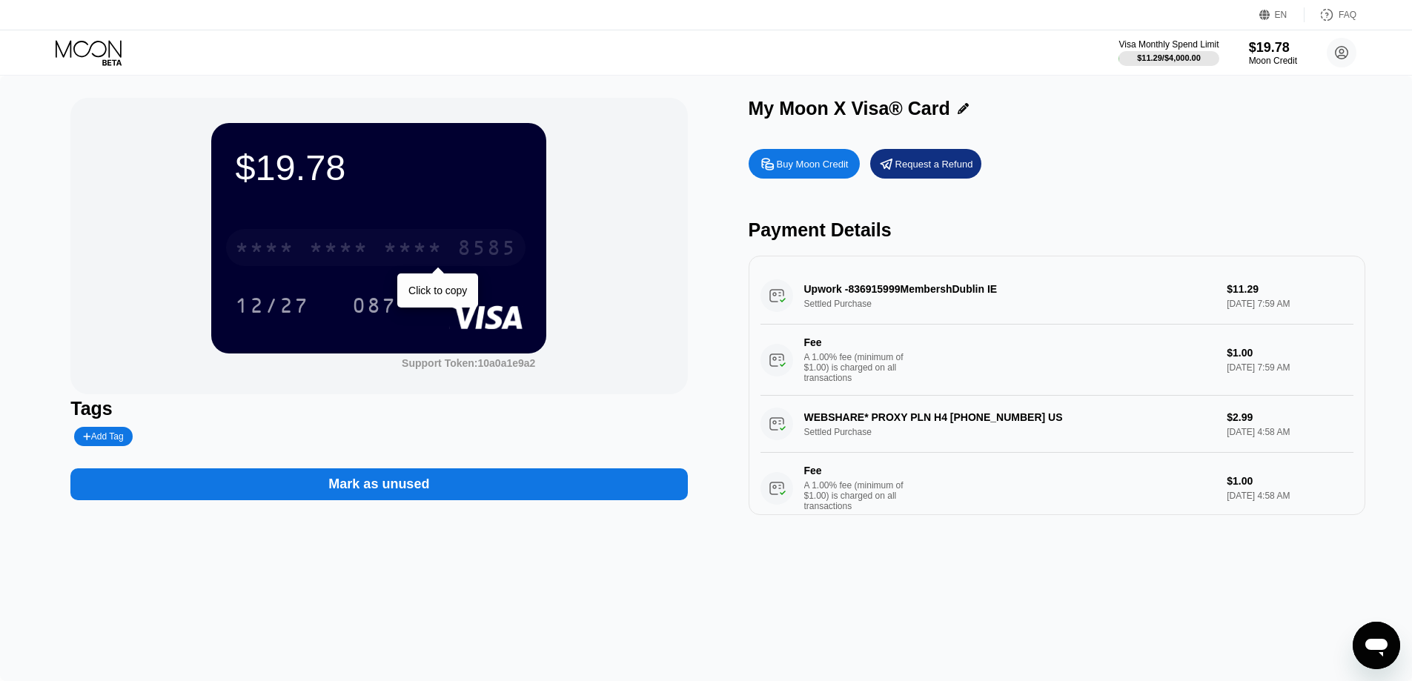
click at [358, 258] on div "* * * *" at bounding box center [338, 250] width 59 height 24
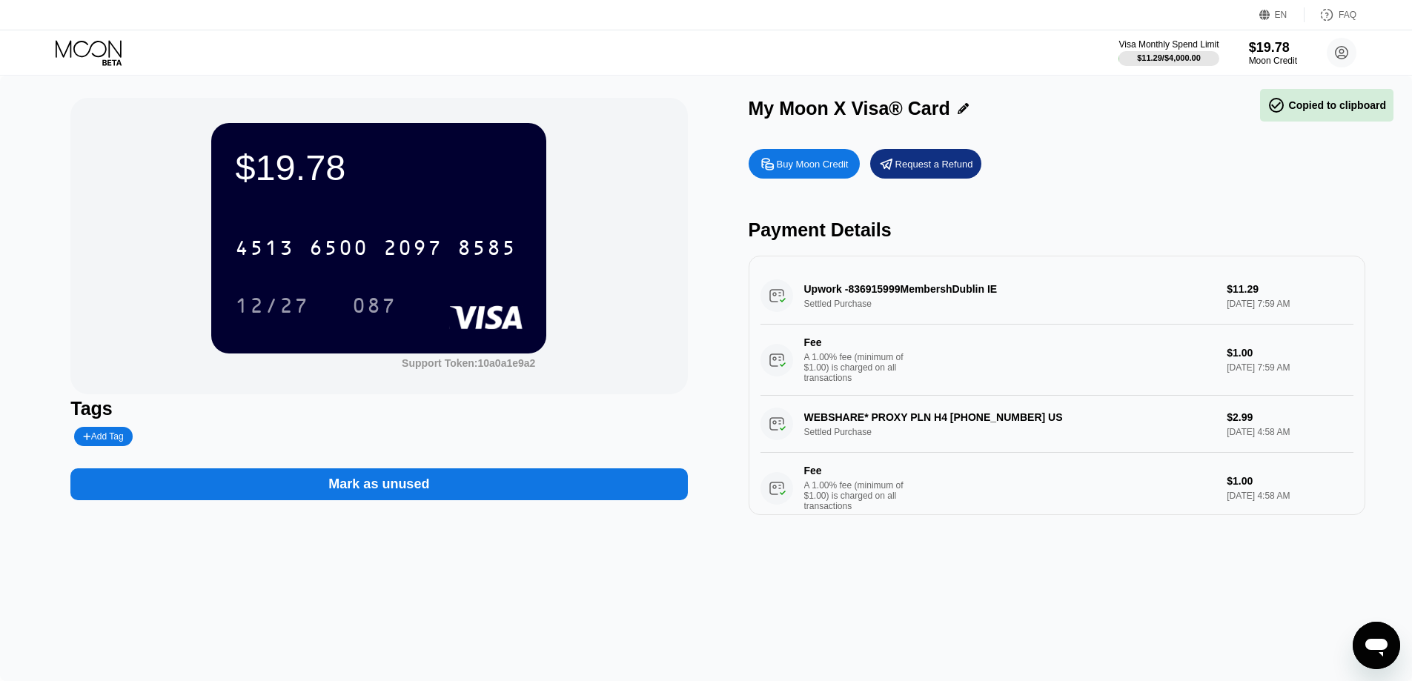
click at [385, 169] on div "$19.78" at bounding box center [379, 168] width 288 height 42
click at [353, 160] on div "$19.78" at bounding box center [379, 168] width 288 height 42
drag, startPoint x: 353, startPoint y: 160, endPoint x: 192, endPoint y: 153, distance: 161.0
click at [136, 160] on div "$19.78 4513 6500 2097 8585 12/27 087 Support Token: 10a0a1e9a2" at bounding box center [378, 246] width 617 height 296
click at [492, 123] on div "$19.78 4513 6500 2097 8585 12/27 087" at bounding box center [378, 238] width 335 height 230
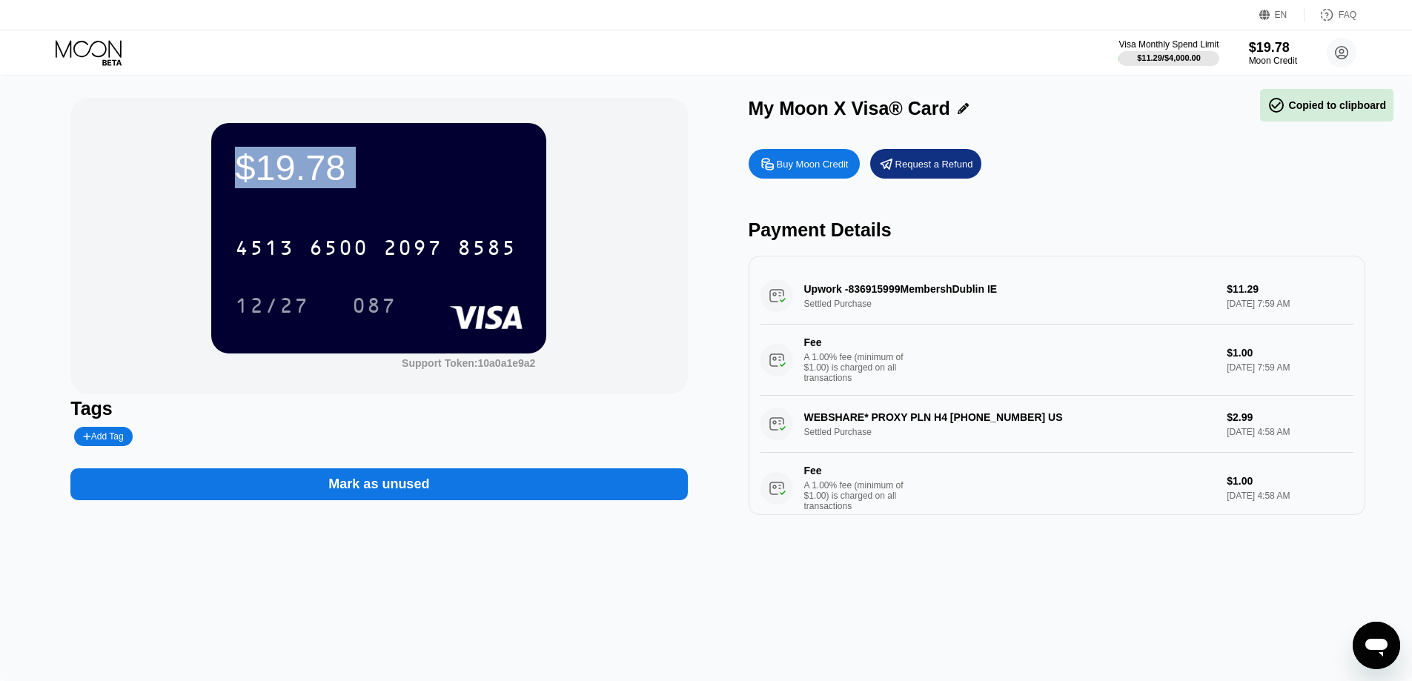
click at [1095, 175] on div "Buy Moon Credit Request a Refund" at bounding box center [1057, 164] width 617 height 30
click at [948, 153] on div "Request a Refund" at bounding box center [925, 164] width 111 height 30
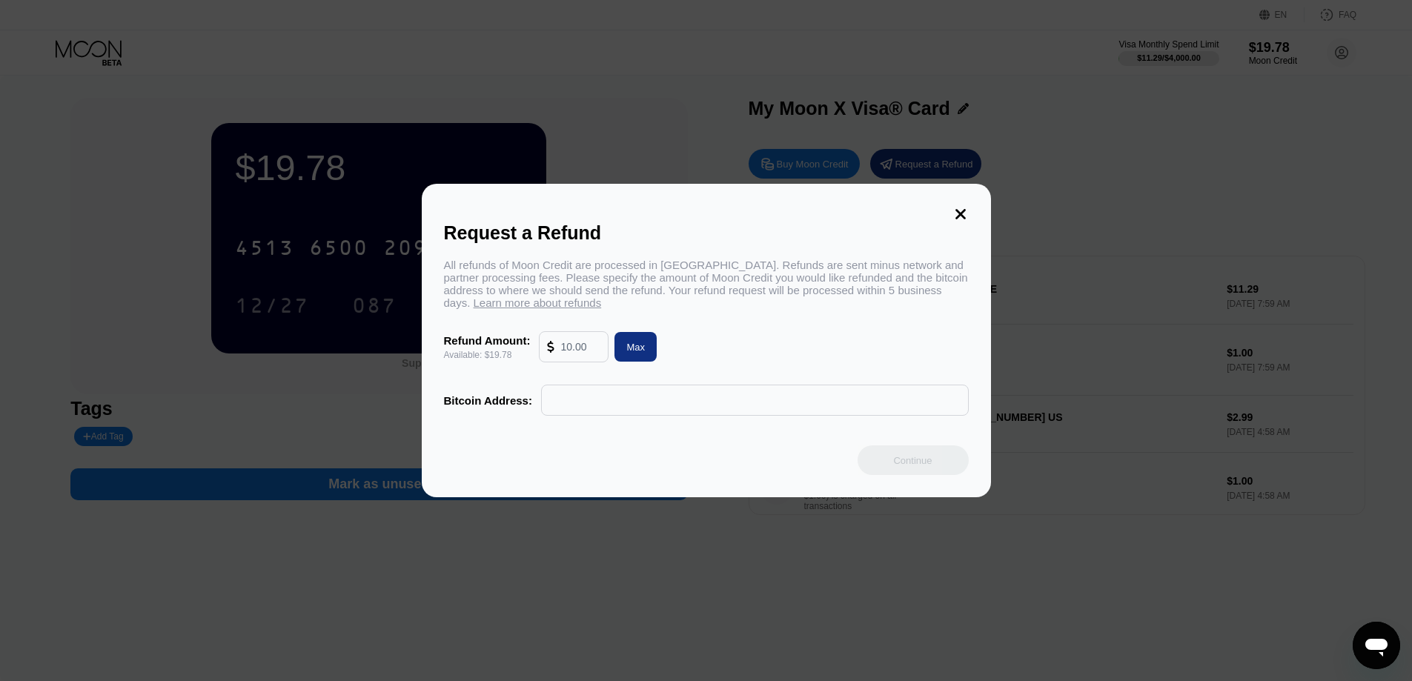
click at [575, 352] on input "text" at bounding box center [580, 347] width 40 height 30
type input "1"
type input "13"
click at [715, 395] on input "text" at bounding box center [754, 400] width 411 height 30
type input "u"
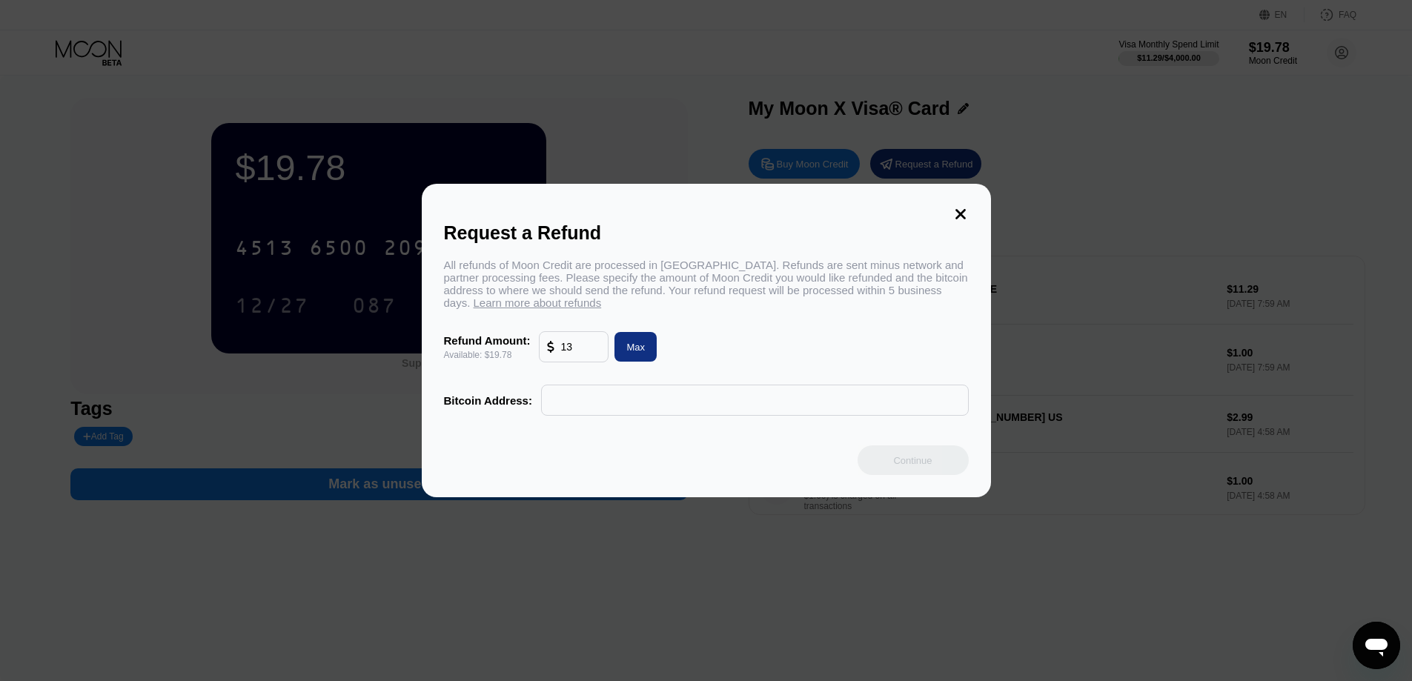
click at [666, 41] on div at bounding box center [711, 340] width 1423 height 681
drag, startPoint x: 962, startPoint y: 205, endPoint x: 1041, endPoint y: 186, distance: 81.6
click at [961, 209] on icon at bounding box center [960, 214] width 10 height 10
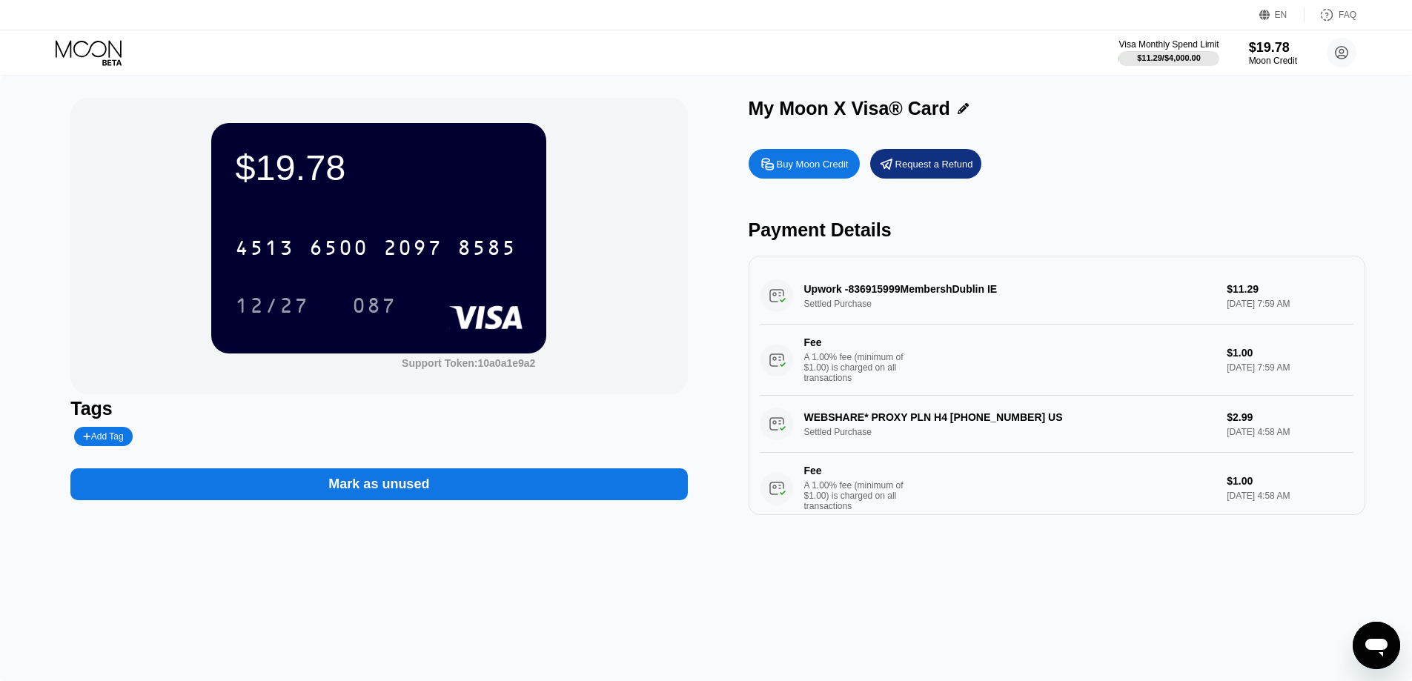
click at [359, 462] on div "Mark as unused" at bounding box center [378, 477] width 617 height 47
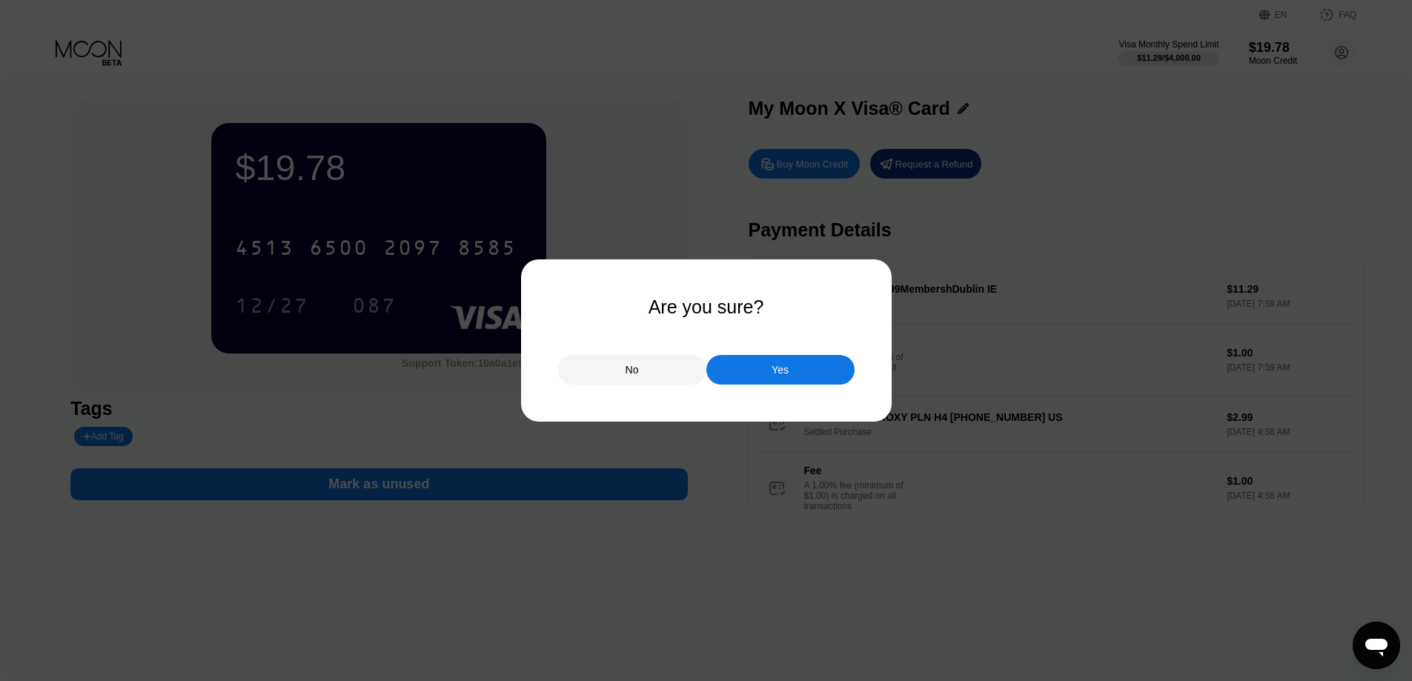
click at [630, 370] on div "No" at bounding box center [632, 369] width 13 height 13
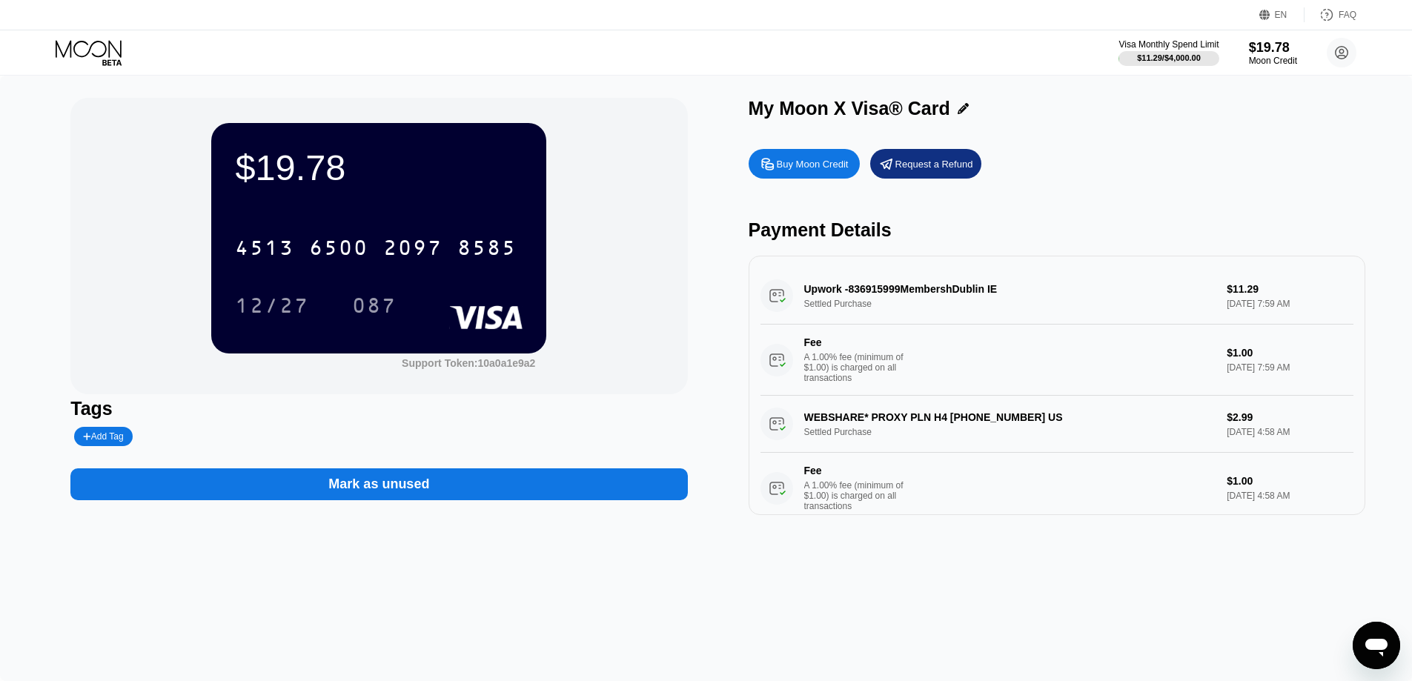
click at [481, 583] on div "$19.78 4513 6500 2097 8585 12/27 087 Support Token: 10a0a1e9a2 Tags Add Tag Mar…" at bounding box center [706, 379] width 1412 height 606
click at [1045, 42] on div "Visa Monthly Spend Limit $11.29 / $4,000.00 $19.78 Moon Credit Cora Cote cora.c…" at bounding box center [706, 52] width 1412 height 44
click at [613, 351] on div "$19.78 4513 6500 2097 8585 12/27 087 Support Token: 10a0a1e9a2" at bounding box center [378, 246] width 617 height 296
click at [339, 214] on div "$19.78 4513 6500 2097 8585 12/27 087" at bounding box center [378, 238] width 335 height 230
click at [320, 179] on div "$19.78" at bounding box center [379, 168] width 288 height 42
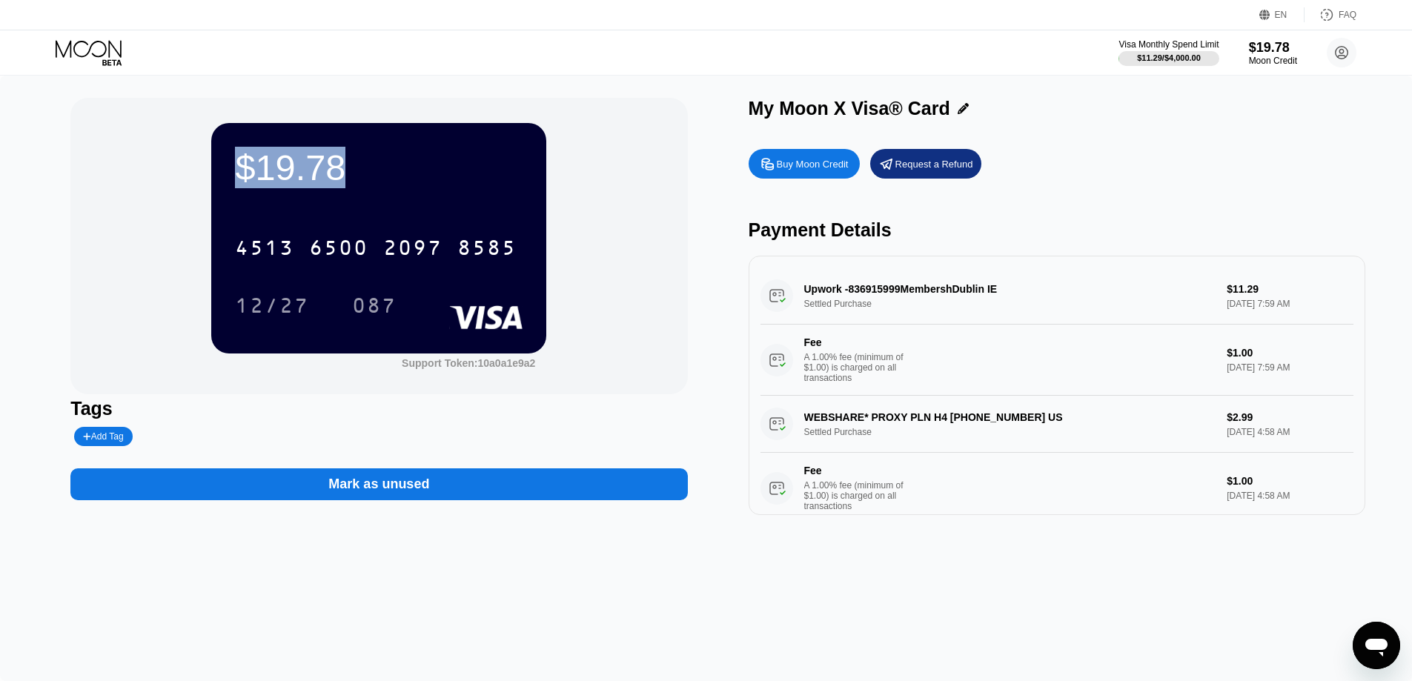
drag, startPoint x: 363, startPoint y: 171, endPoint x: 222, endPoint y: 167, distance: 141.6
click at [222, 167] on div "$19.78 4513 6500 2097 8585 12/27 087" at bounding box center [378, 238] width 335 height 230
click at [330, 162] on div "$19.78" at bounding box center [379, 168] width 288 height 42
click at [215, 325] on div "$19.78 4513 6500 2097 8585 12/27 087" at bounding box center [378, 238] width 335 height 230
click at [127, 226] on div "$19.78 4513 6500 2097 8585 12/27 087 Support Token: 10a0a1e9a2" at bounding box center [378, 246] width 617 height 296
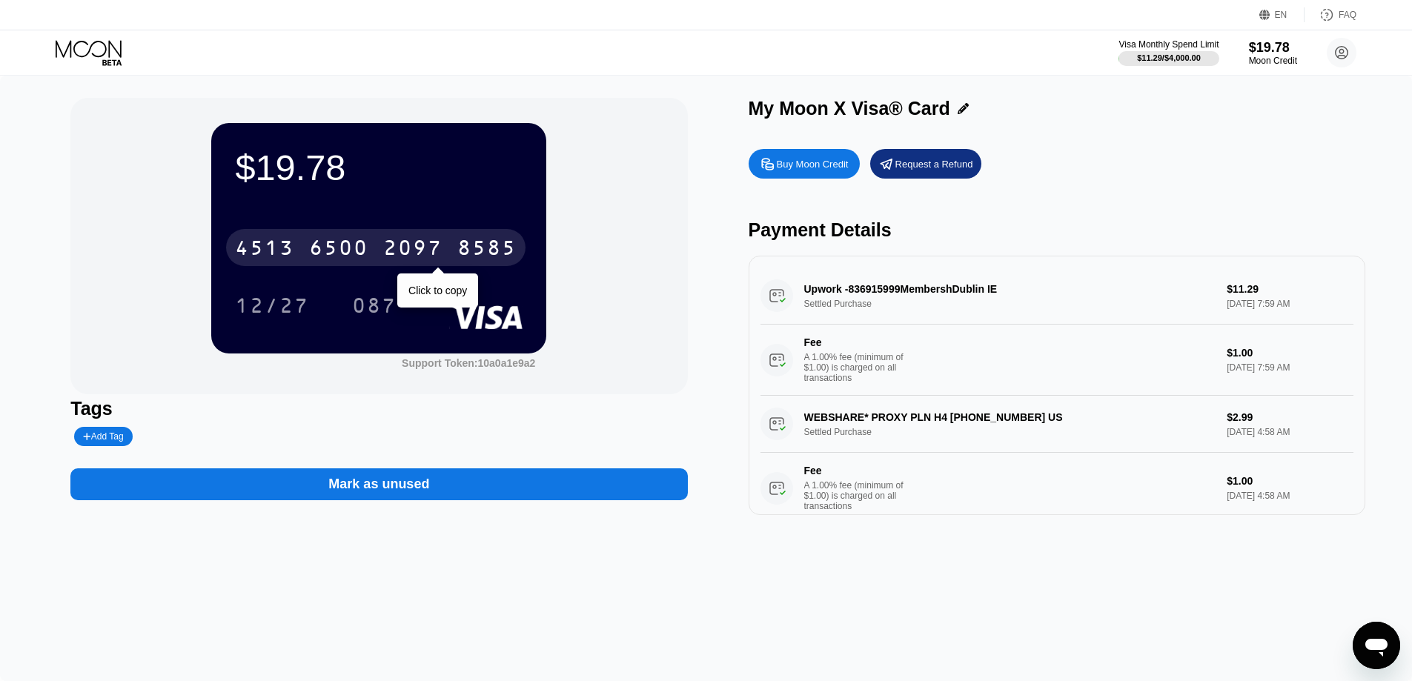
click at [411, 210] on div "$19.78 4513 6500 2097 8585 Click to copy 12/27 087" at bounding box center [378, 238] width 335 height 230
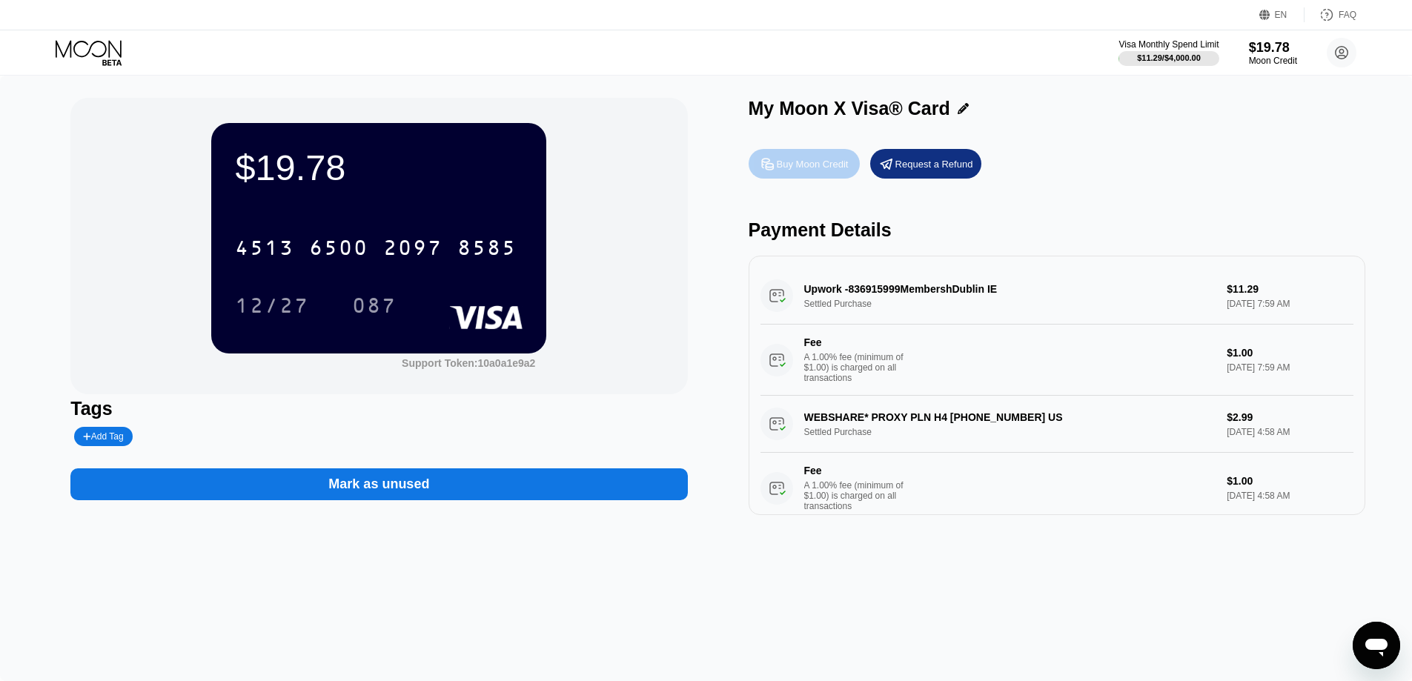
click at [792, 169] on div "Buy Moon Credit" at bounding box center [813, 164] width 72 height 13
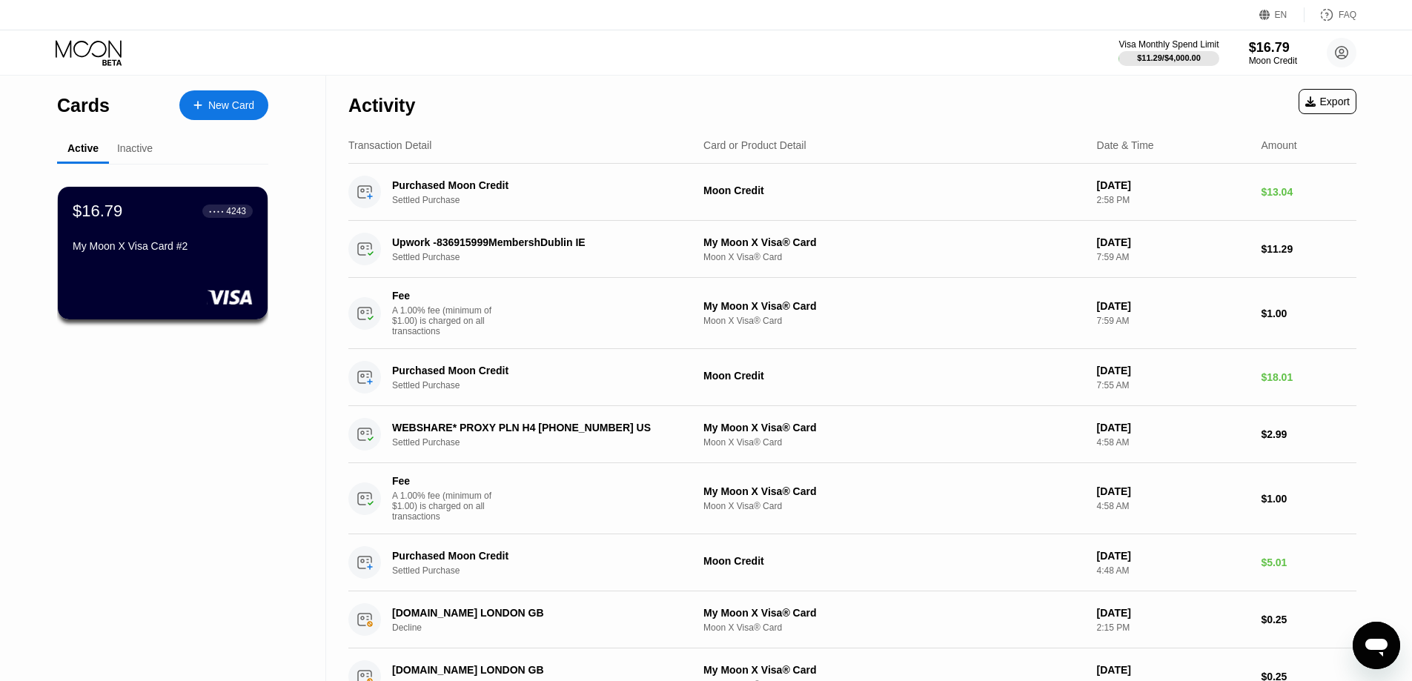
click at [135, 150] on div "Inactive" at bounding box center [135, 148] width 36 height 12
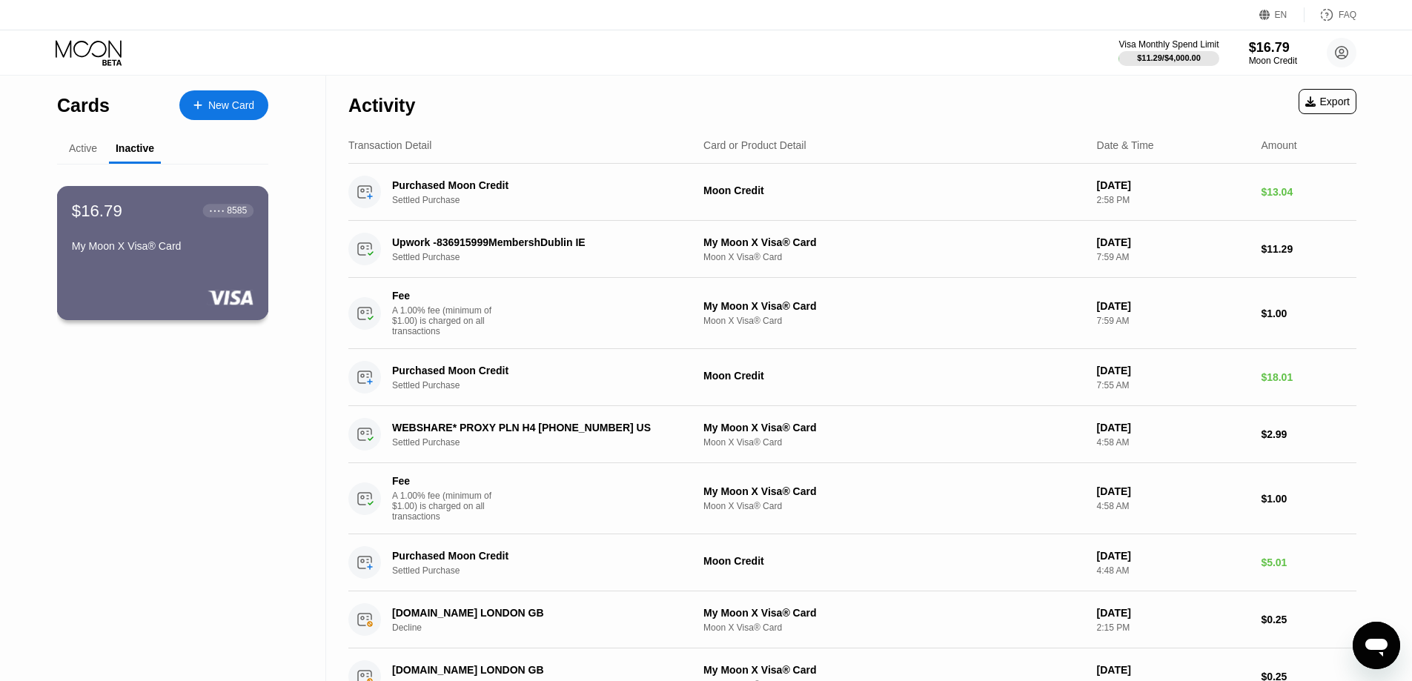
click at [175, 274] on div "$16.79 ● ● ● ● 8585 My Moon X Visa® Card" at bounding box center [163, 253] width 212 height 134
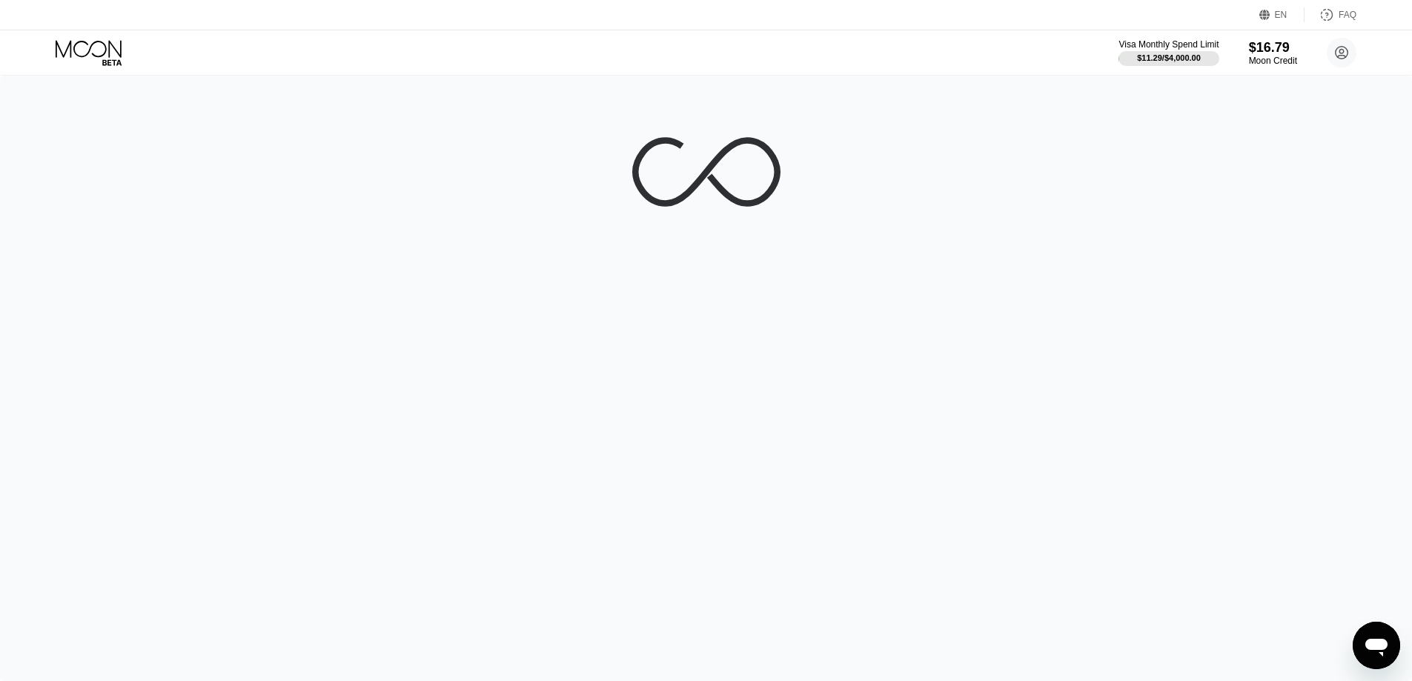
click at [93, 52] on icon at bounding box center [90, 53] width 69 height 26
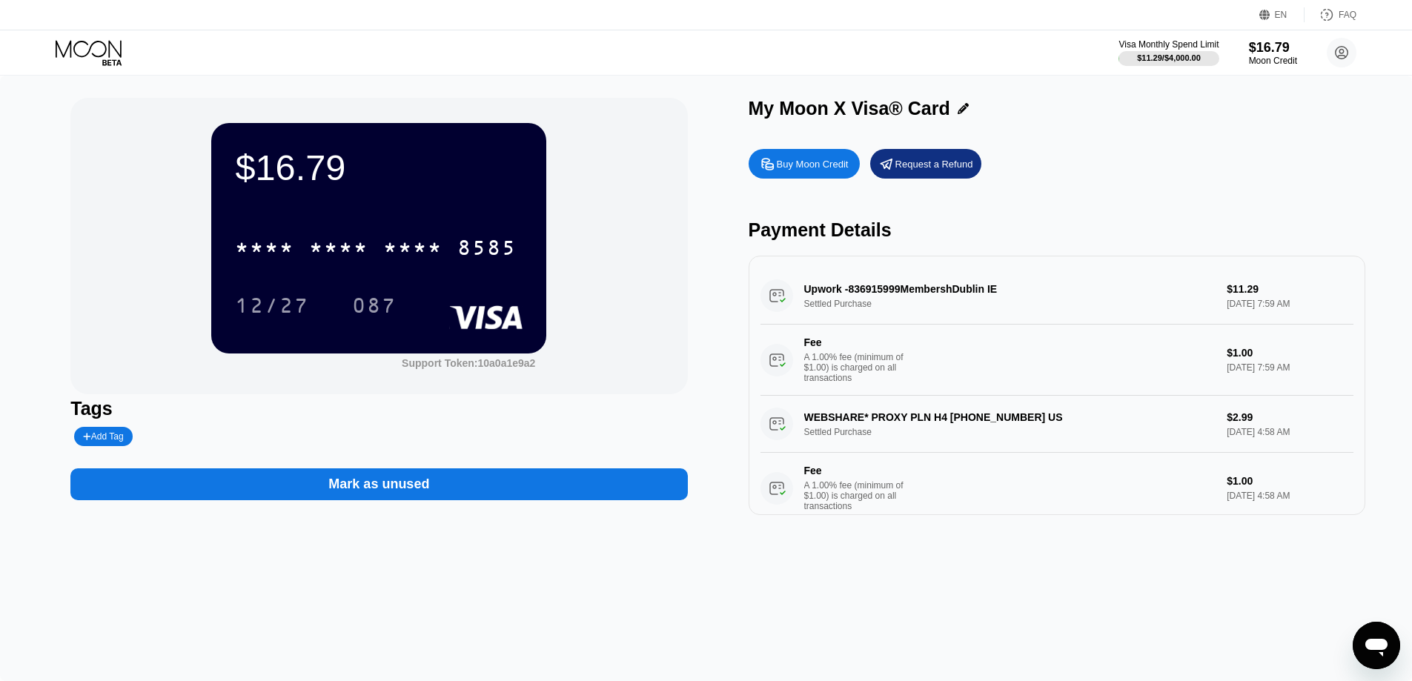
click at [91, 53] on icon at bounding box center [90, 53] width 69 height 26
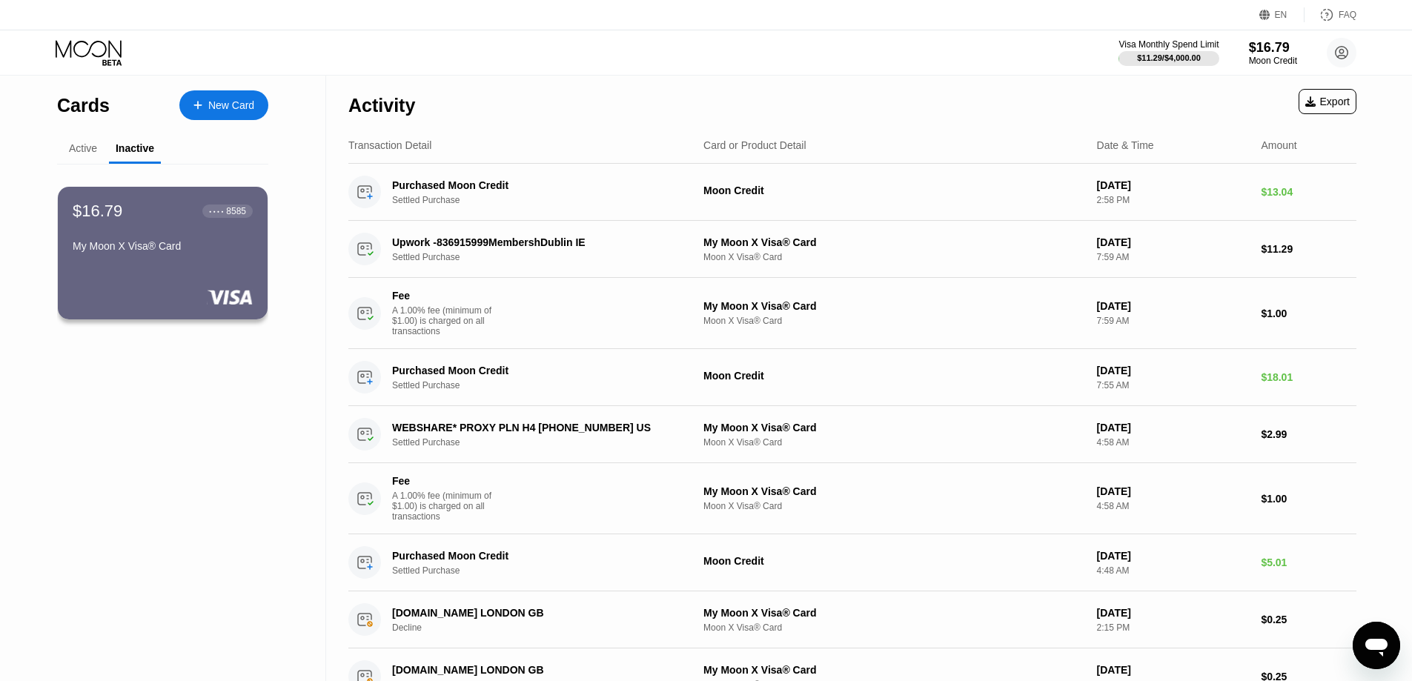
click at [79, 144] on div "Active" at bounding box center [83, 148] width 28 height 12
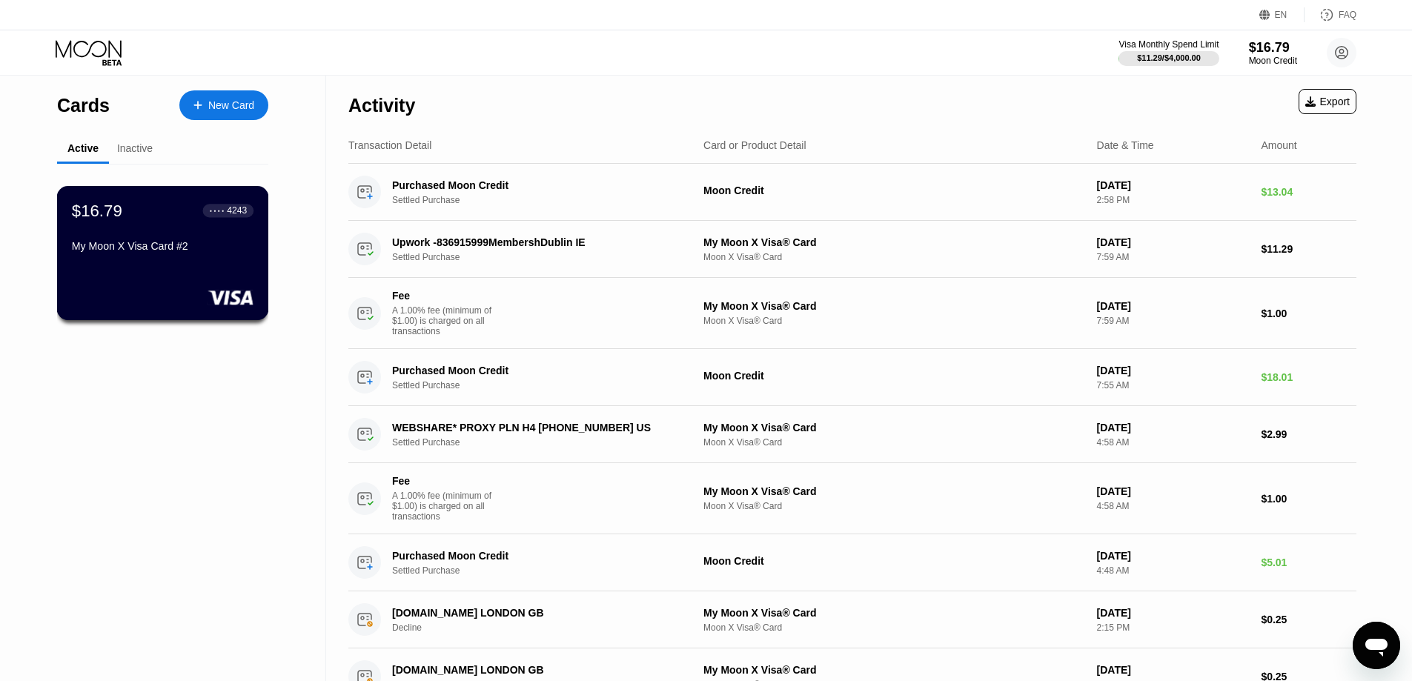
click at [145, 247] on div "My Moon X Visa Card #2" at bounding box center [163, 246] width 182 height 12
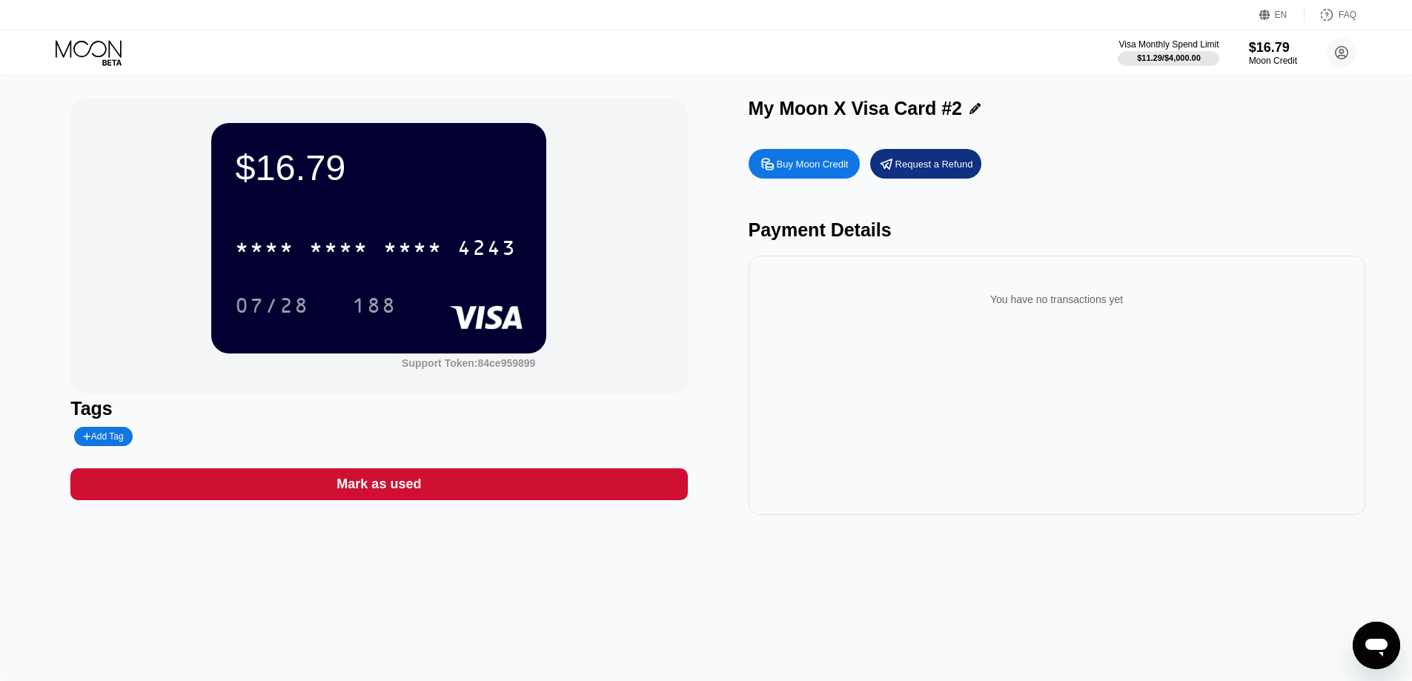
drag, startPoint x: 331, startPoint y: 141, endPoint x: 804, endPoint y: 139, distance: 473.6
click at [366, 145] on div "$16.79 * * * * * * * * * * * * 4243 07/28 188" at bounding box center [378, 238] width 335 height 230
click at [969, 110] on icon at bounding box center [974, 108] width 11 height 11
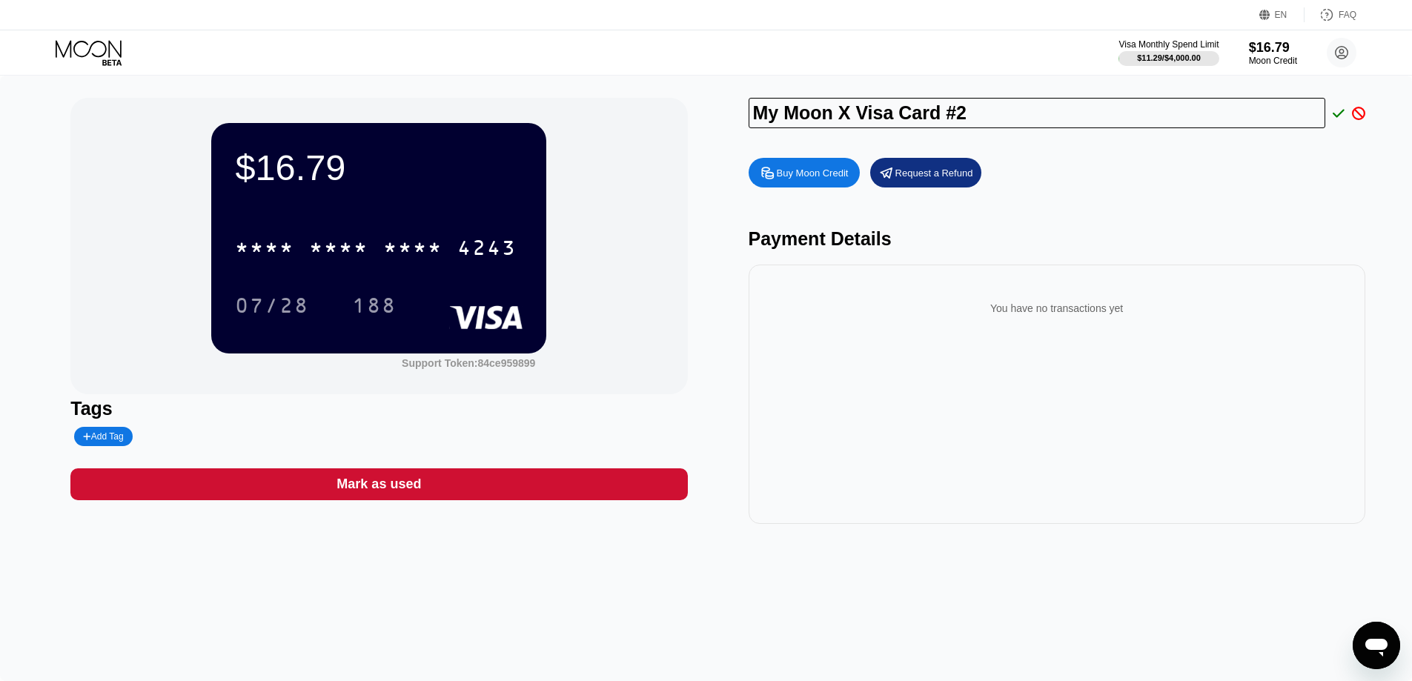
click at [885, 122] on input "My Moon X Visa Card #2" at bounding box center [1037, 113] width 577 height 30
type input "Upwork(Bruce Goodwin)"
click at [1336, 117] on icon at bounding box center [1339, 113] width 12 height 8
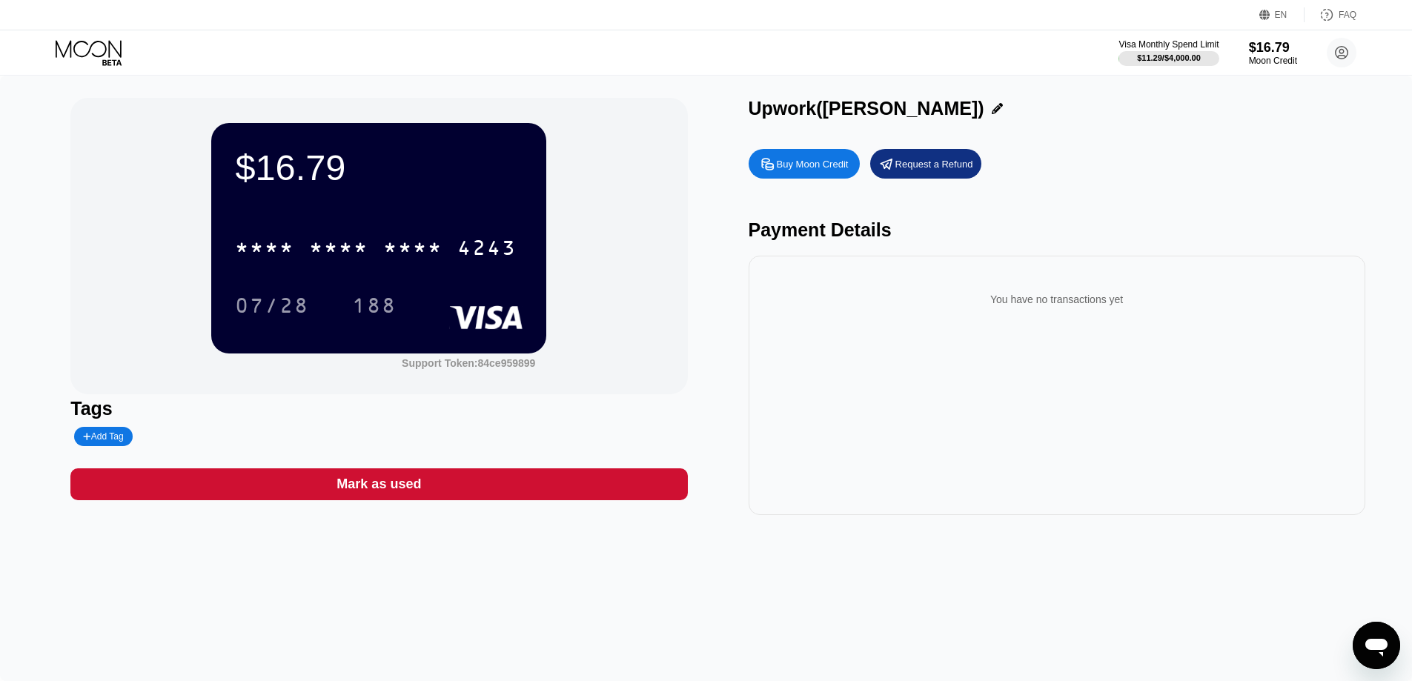
click at [1339, 110] on div "Upwork(Bruce Goodwin)" at bounding box center [1057, 108] width 617 height 21
click at [1249, 166] on div "Buy Moon Credit Request a Refund" at bounding box center [1057, 164] width 617 height 30
click at [376, 251] on div "* * * * * * * * * * * * 4243" at bounding box center [375, 247] width 299 height 37
click at [270, 294] on div "07/28" at bounding box center [272, 305] width 96 height 37
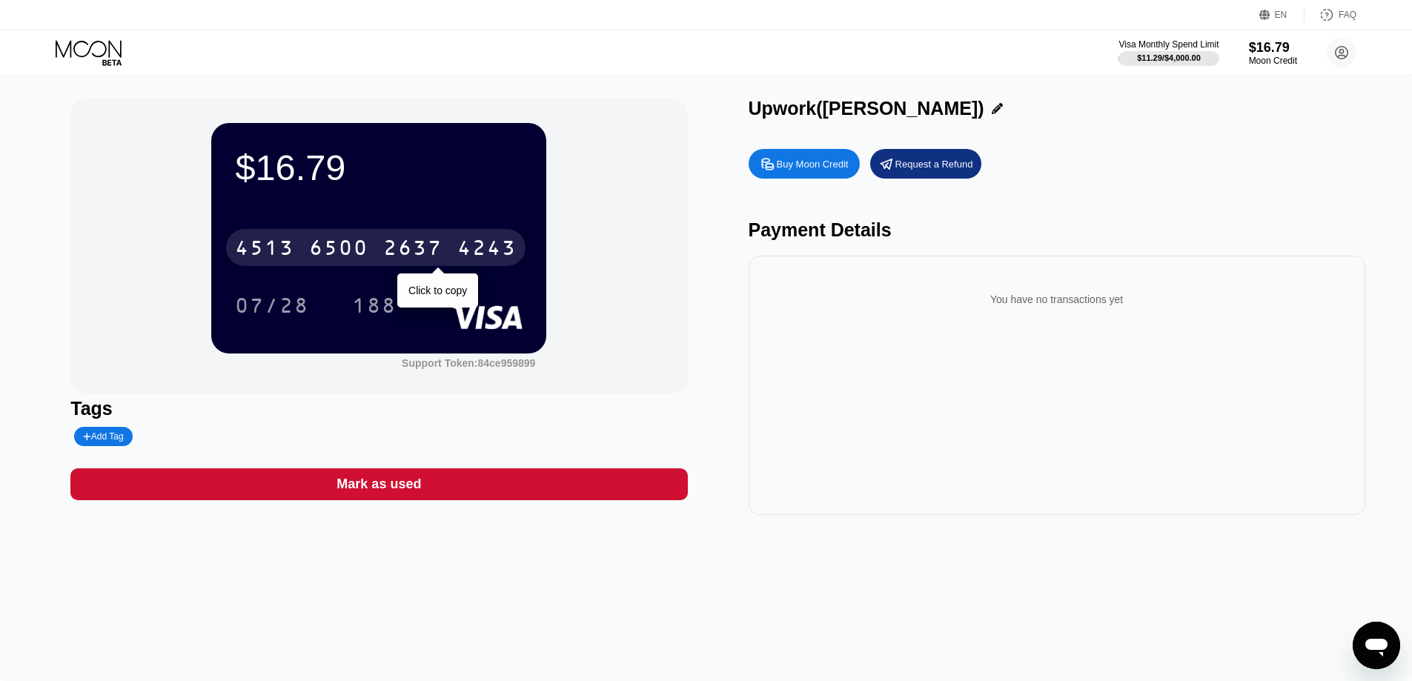
click at [366, 242] on div "6500" at bounding box center [338, 250] width 59 height 24
click at [337, 256] on div "* * * *" at bounding box center [338, 250] width 59 height 24
